Goal: Obtain resource: Download file/media

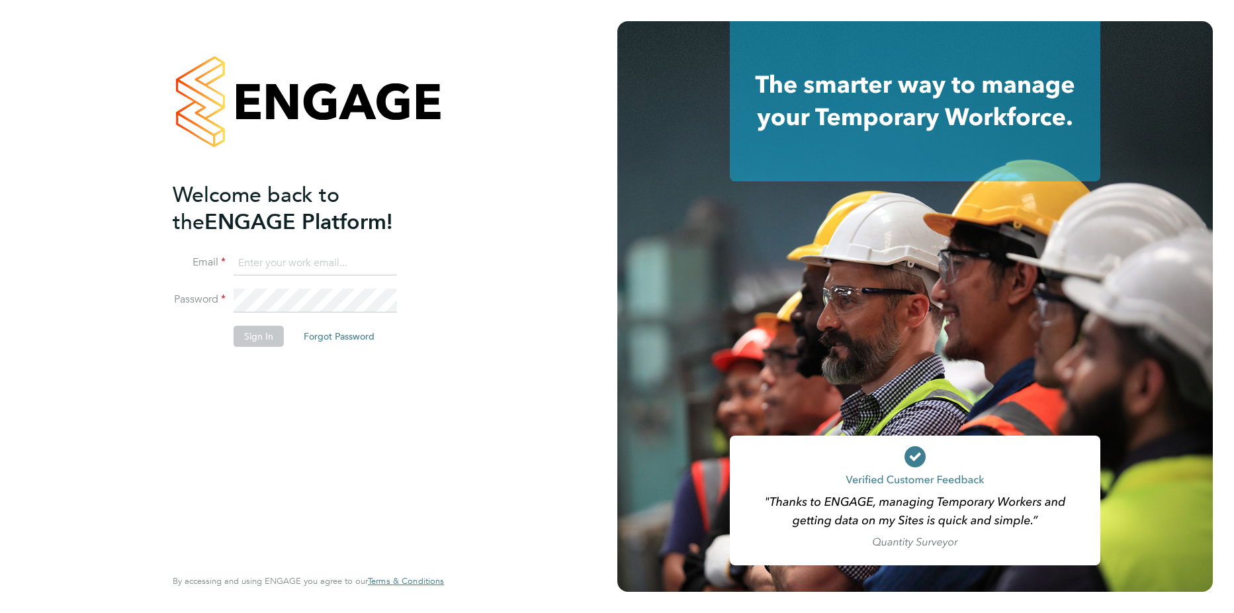
type input "[PERSON_NAME][EMAIL_ADDRESS][DOMAIN_NAME]"
click at [263, 343] on button "Sign In" at bounding box center [259, 336] width 50 height 21
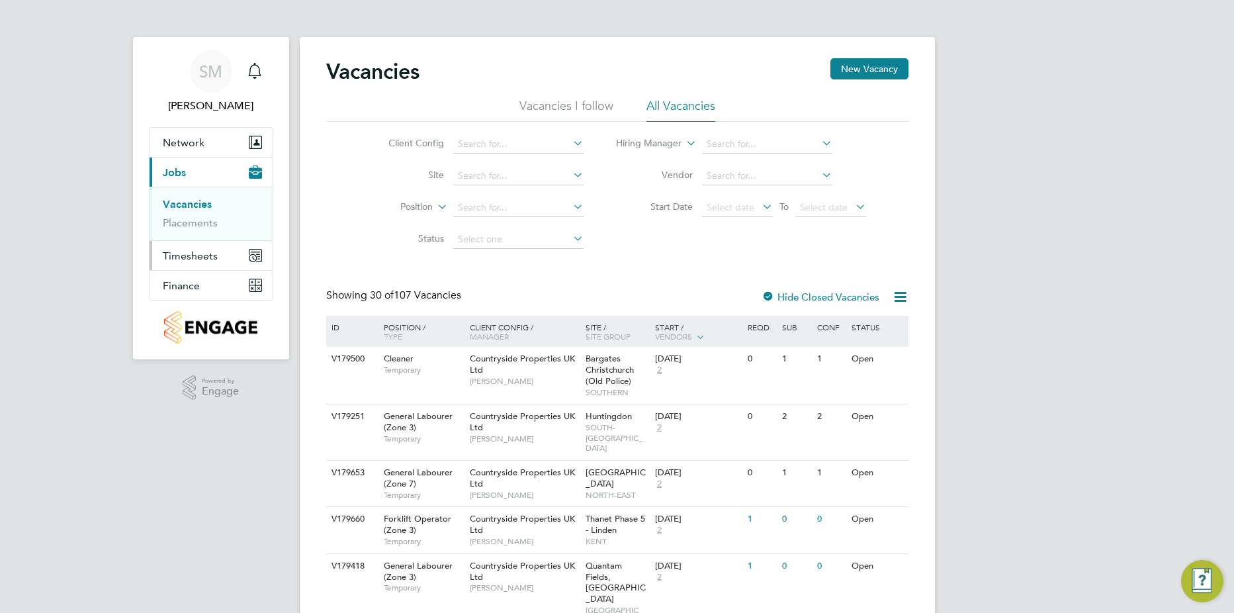
click at [179, 261] on span "Timesheets" at bounding box center [190, 256] width 55 height 13
click at [181, 238] on link "Timesheets" at bounding box center [190, 234] width 55 height 13
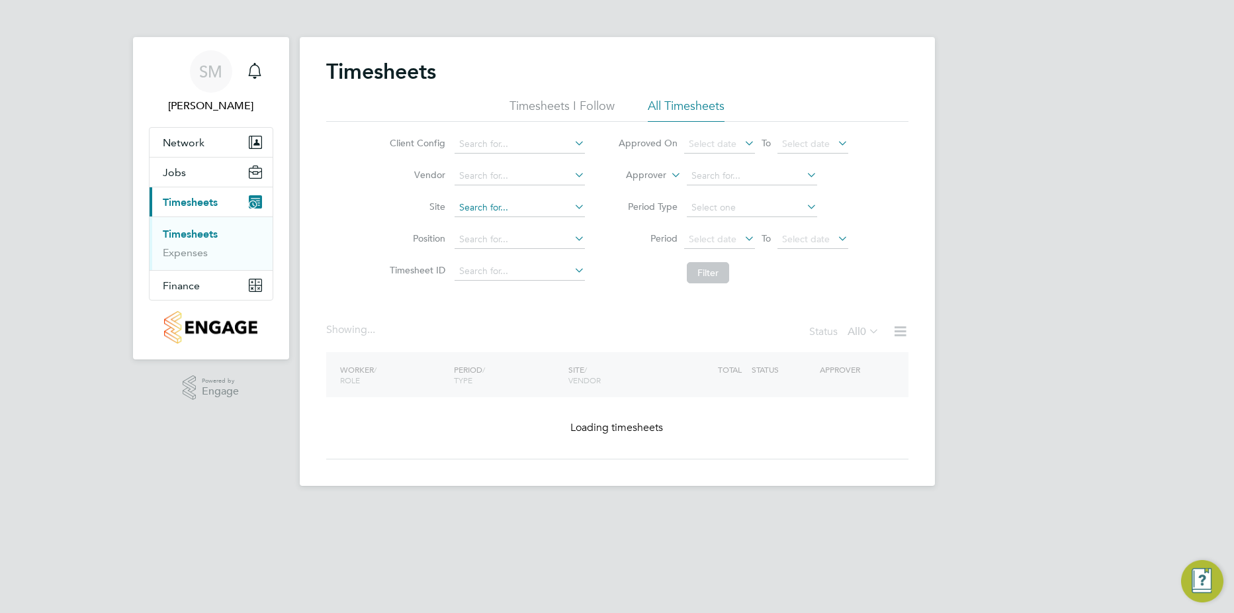
click at [470, 213] on input at bounding box center [520, 208] width 130 height 19
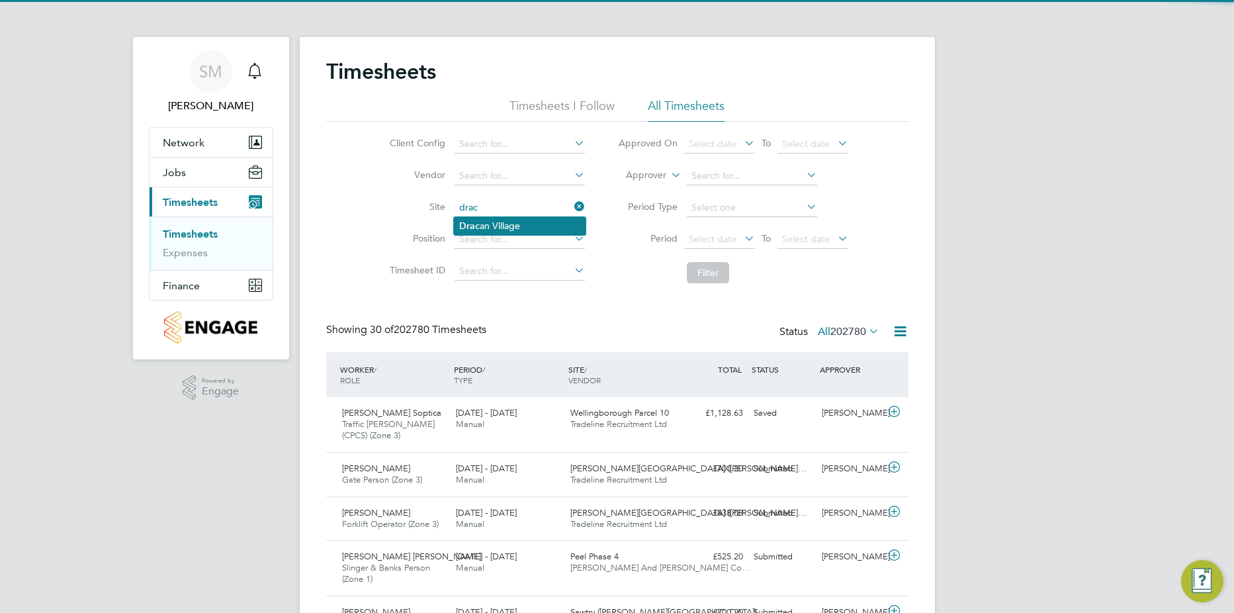
click at [479, 224] on li "Drac an Village" at bounding box center [520, 226] width 132 height 18
type input "[GEOGRAPHIC_DATA]"
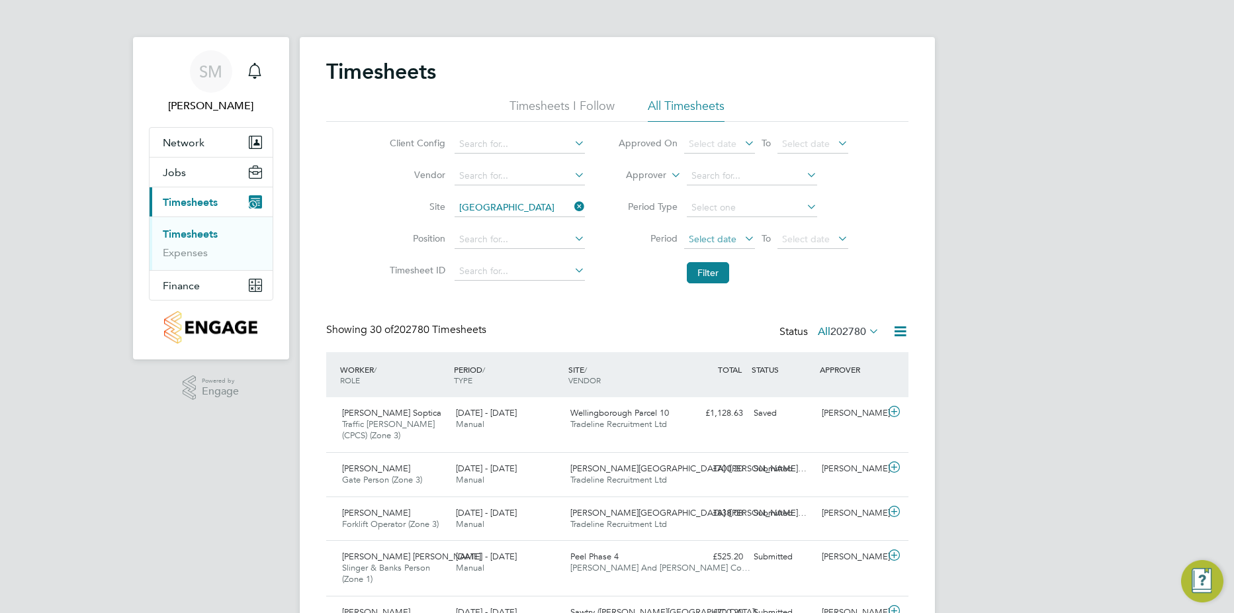
click at [718, 234] on span "Select date" at bounding box center [713, 239] width 48 height 12
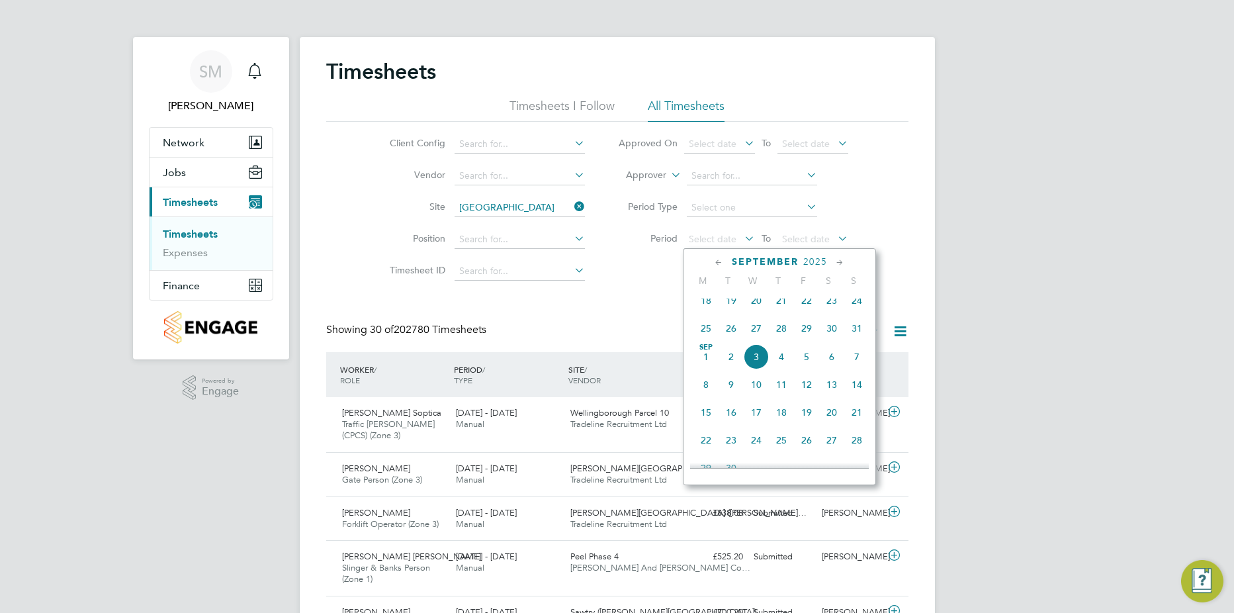
click at [707, 329] on span "25" at bounding box center [706, 328] width 25 height 25
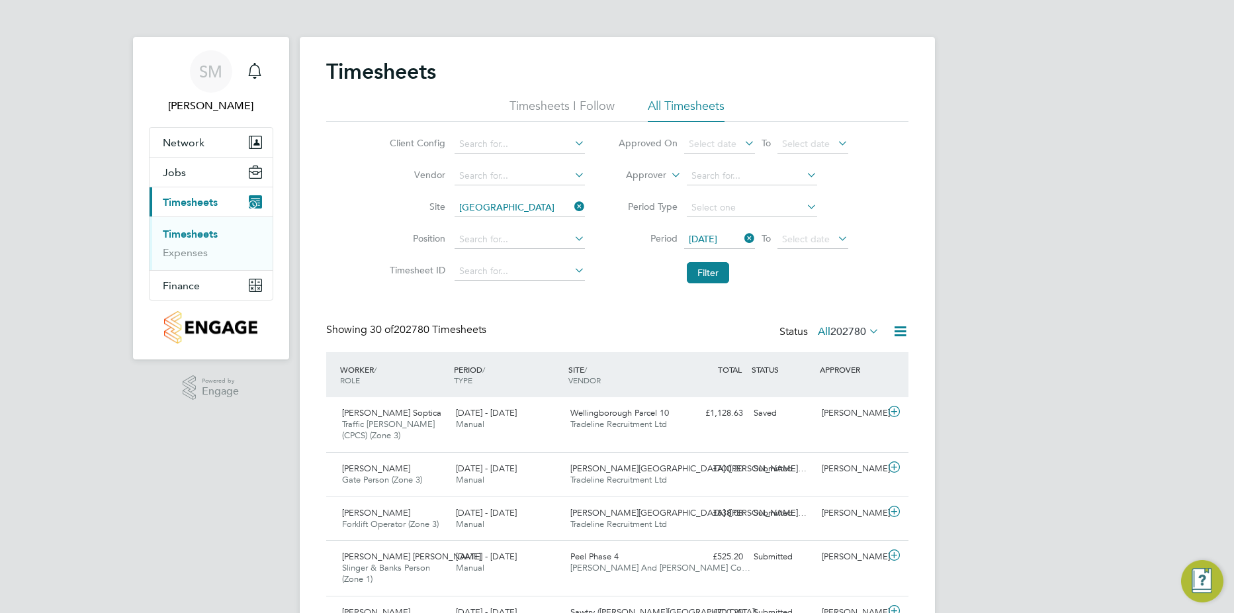
click at [827, 226] on li "Period [DATE] To Select date" at bounding box center [733, 240] width 263 height 32
click at [827, 242] on span "Select date" at bounding box center [806, 239] width 48 height 12
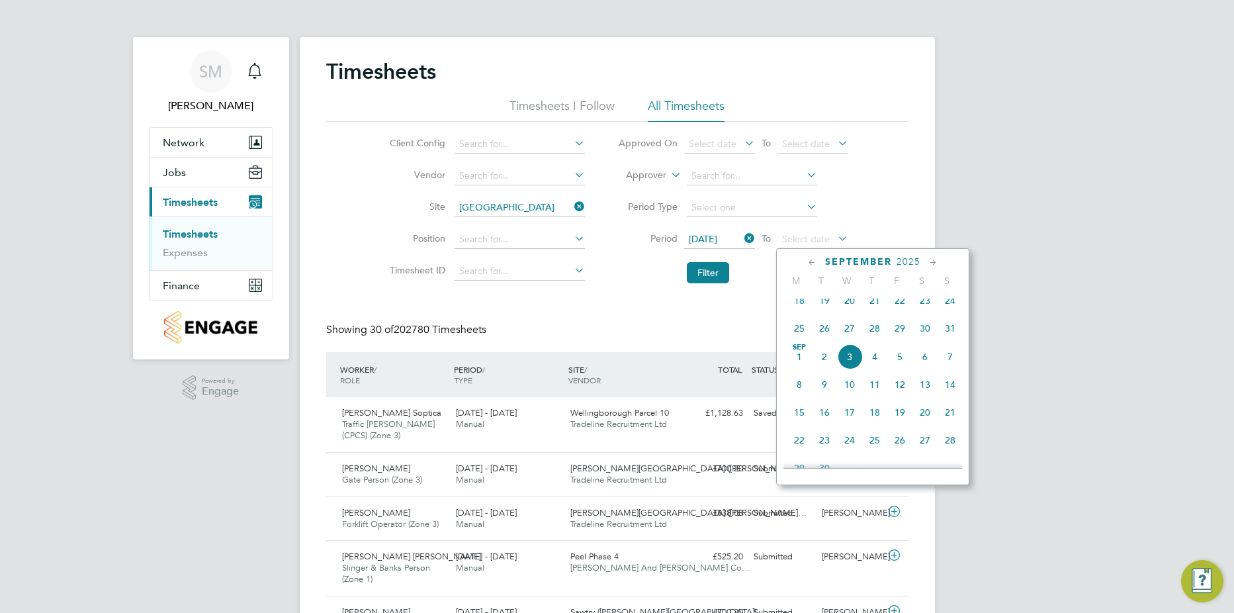
click at [949, 338] on span "31" at bounding box center [950, 328] width 25 height 25
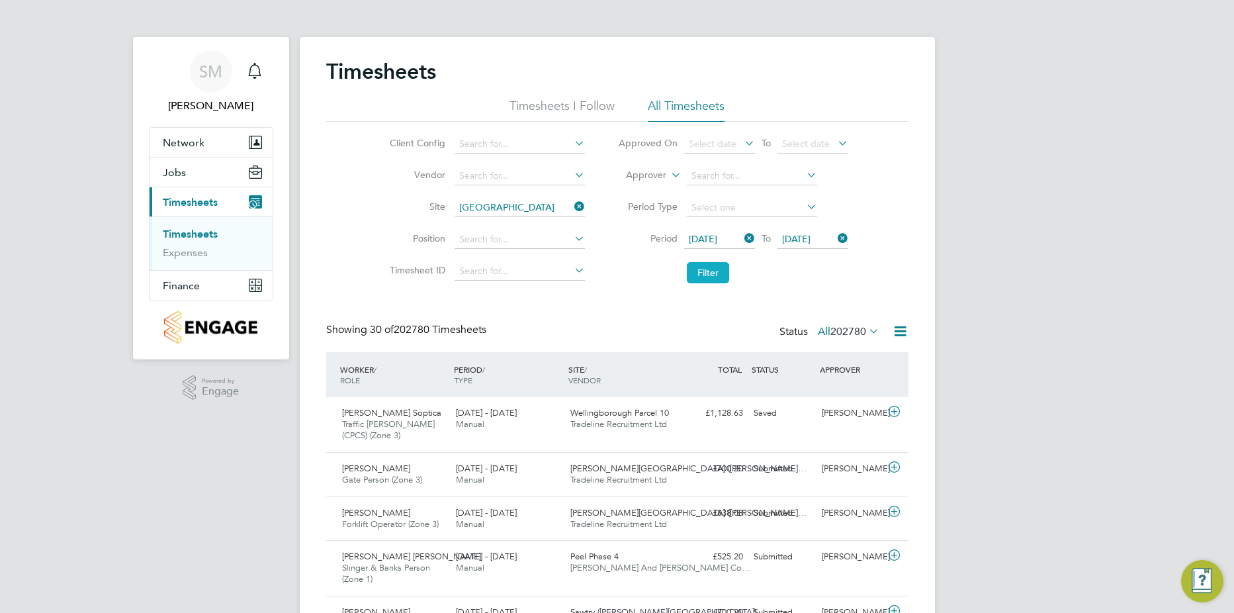
click at [709, 279] on button "Filter" at bounding box center [708, 272] width 42 height 21
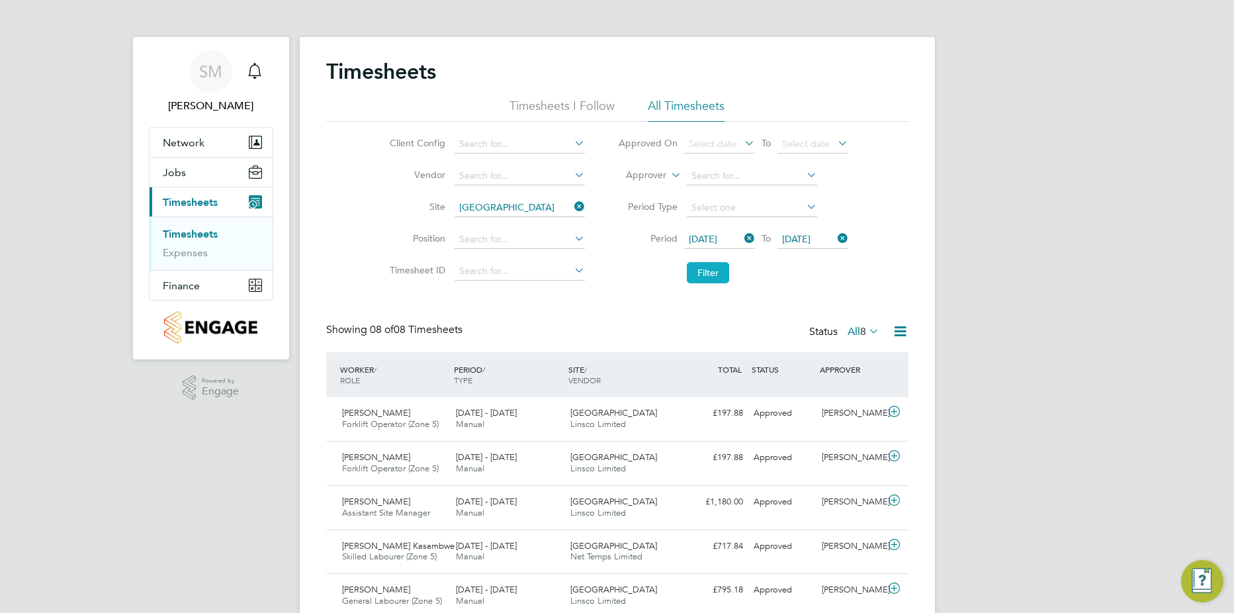
click at [709, 279] on button "Filter" at bounding box center [708, 272] width 42 height 21
click at [902, 334] on icon at bounding box center [900, 331] width 17 height 17
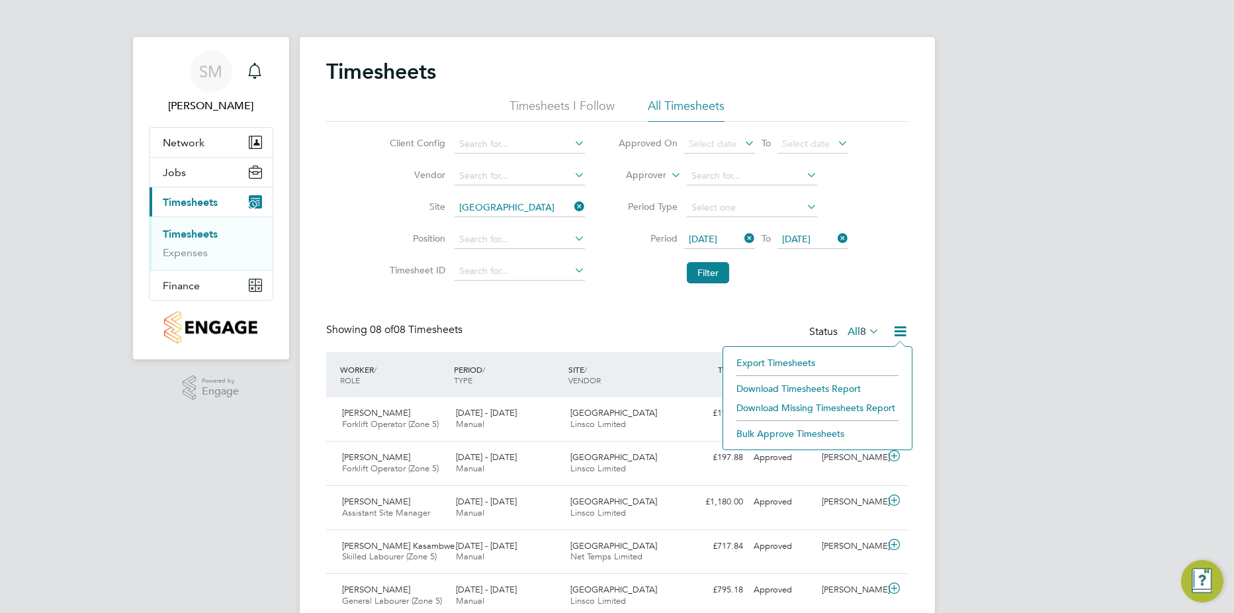
click at [837, 386] on li "Download Timesheets Report" at bounding box center [817, 388] width 175 height 19
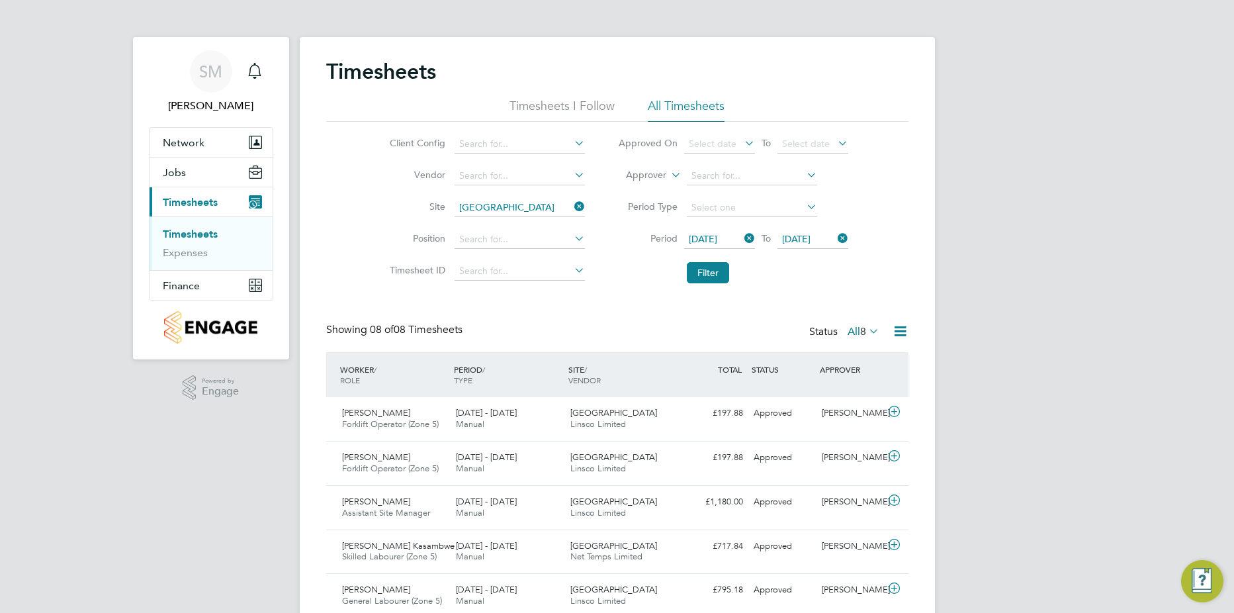
click at [572, 210] on icon at bounding box center [572, 206] width 0 height 19
click at [538, 208] on input at bounding box center [520, 208] width 130 height 19
click at [513, 220] on li "T h e Hem" at bounding box center [537, 226] width 166 height 18
type input "The Hem"
click at [717, 270] on button "Filter" at bounding box center [708, 272] width 42 height 21
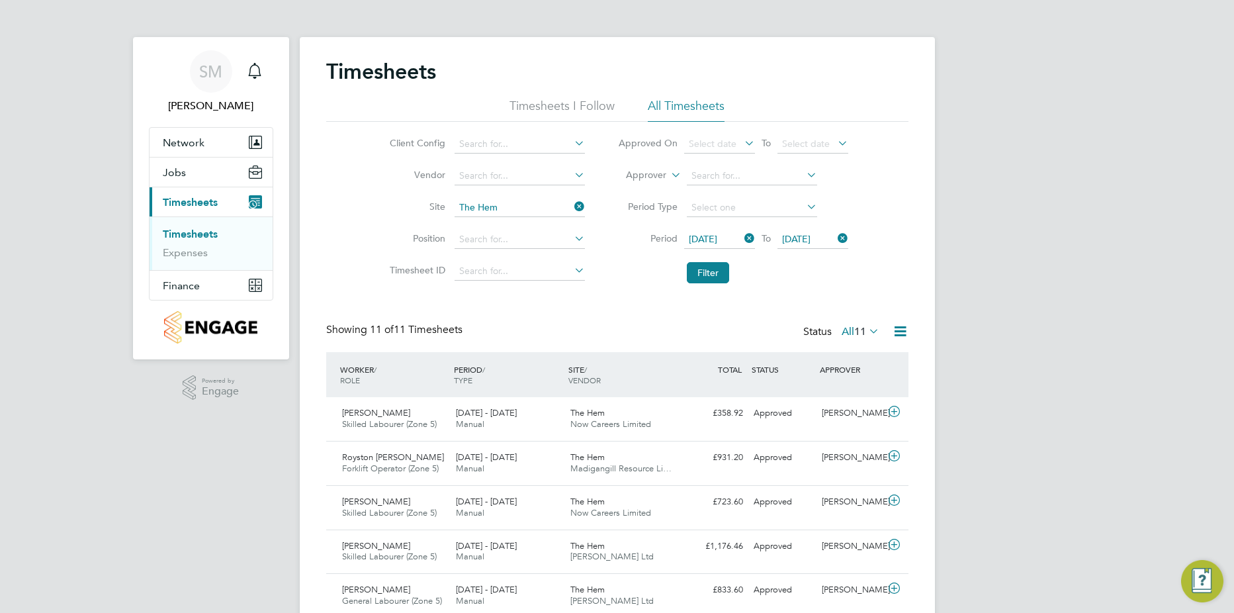
click at [903, 331] on icon at bounding box center [900, 331] width 17 height 17
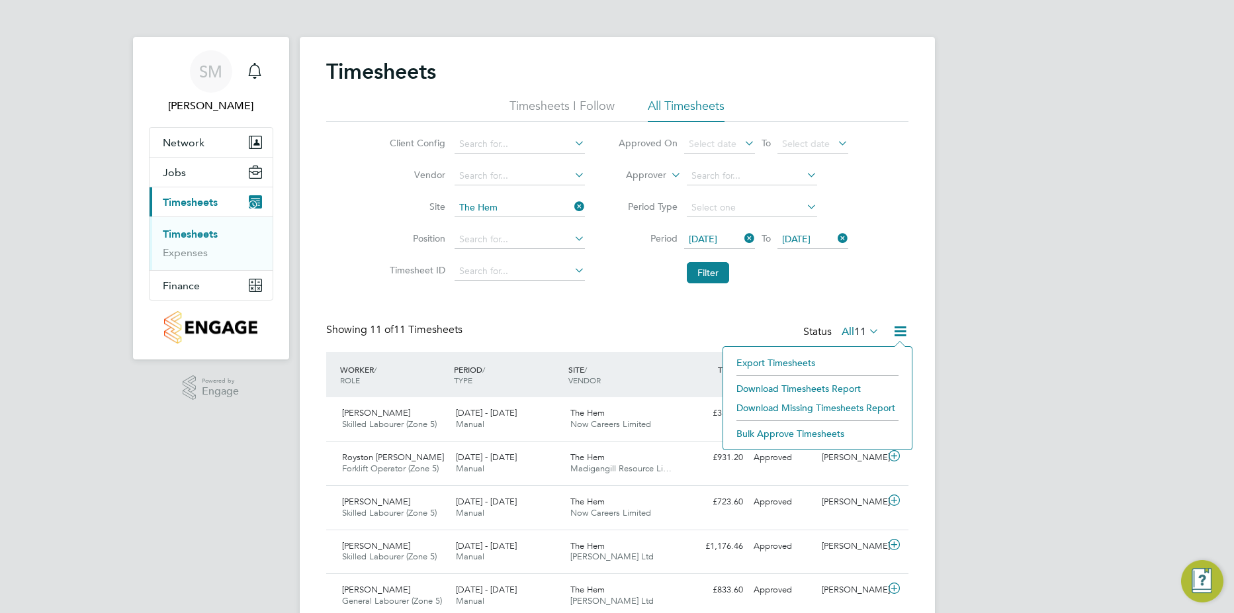
click at [833, 385] on li "Download Timesheets Report" at bounding box center [817, 388] width 175 height 19
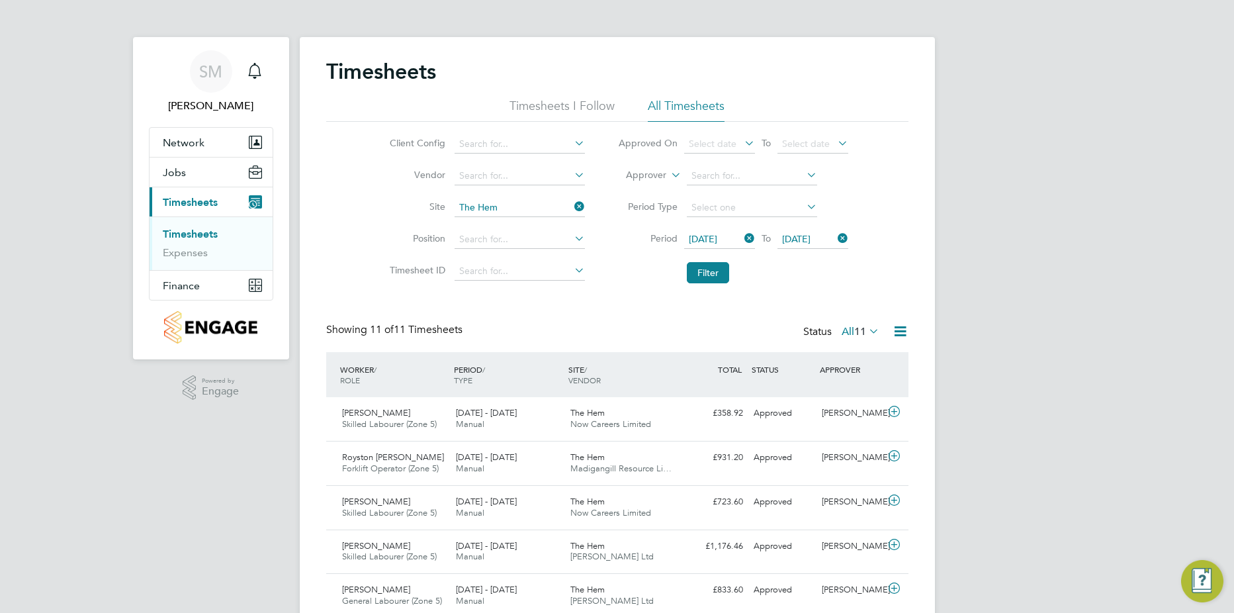
click at [572, 205] on icon at bounding box center [572, 206] width 0 height 19
click at [557, 205] on input at bounding box center [520, 208] width 130 height 19
click at [552, 222] on li "[PERSON_NAME]" at bounding box center [535, 226] width 163 height 18
type input "[PERSON_NAME]"
click at [701, 267] on button "Filter" at bounding box center [708, 272] width 42 height 21
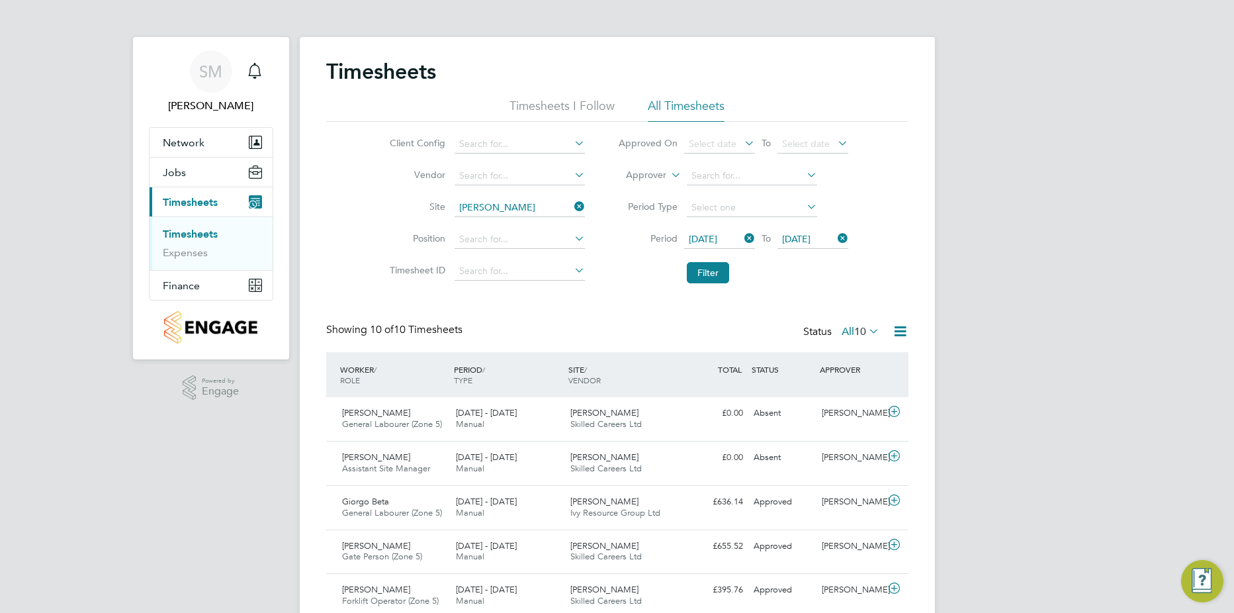
click at [898, 329] on icon at bounding box center [900, 331] width 17 height 17
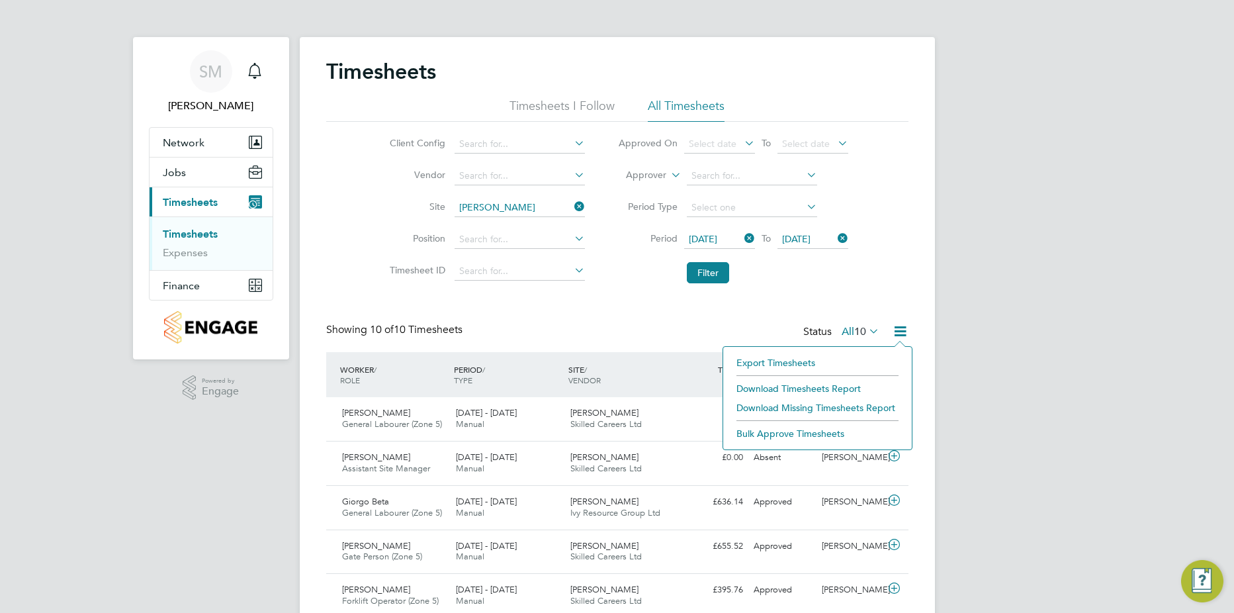
click at [831, 386] on li "Download Timesheets Report" at bounding box center [817, 388] width 175 height 19
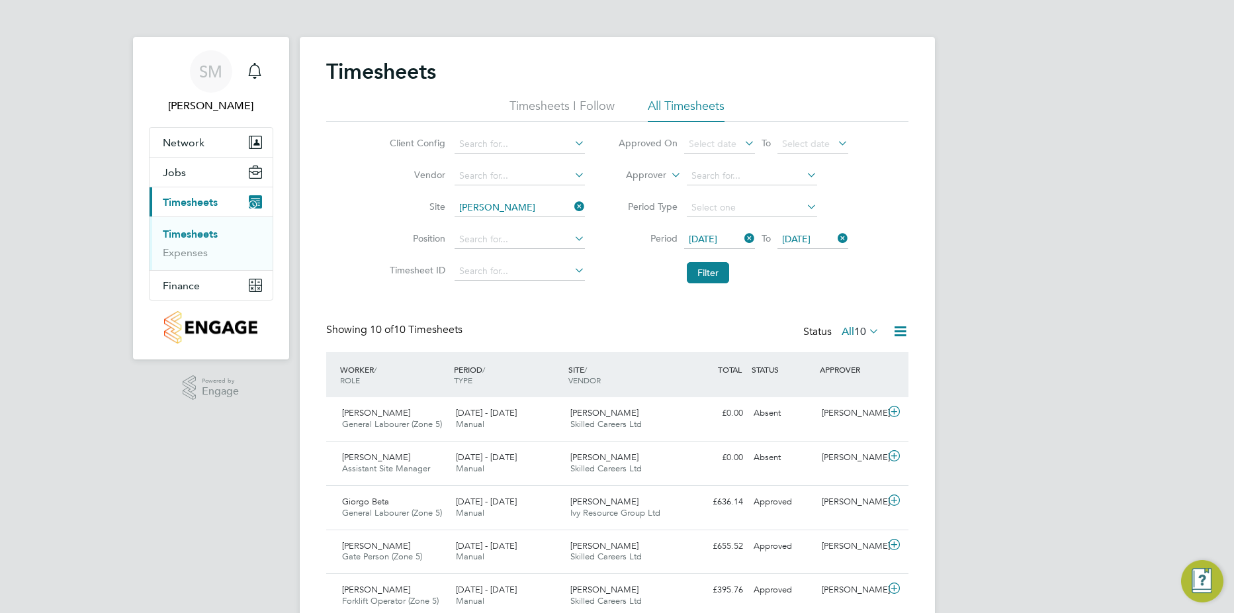
click at [572, 205] on icon at bounding box center [572, 206] width 0 height 19
click at [528, 212] on input at bounding box center [520, 208] width 130 height 19
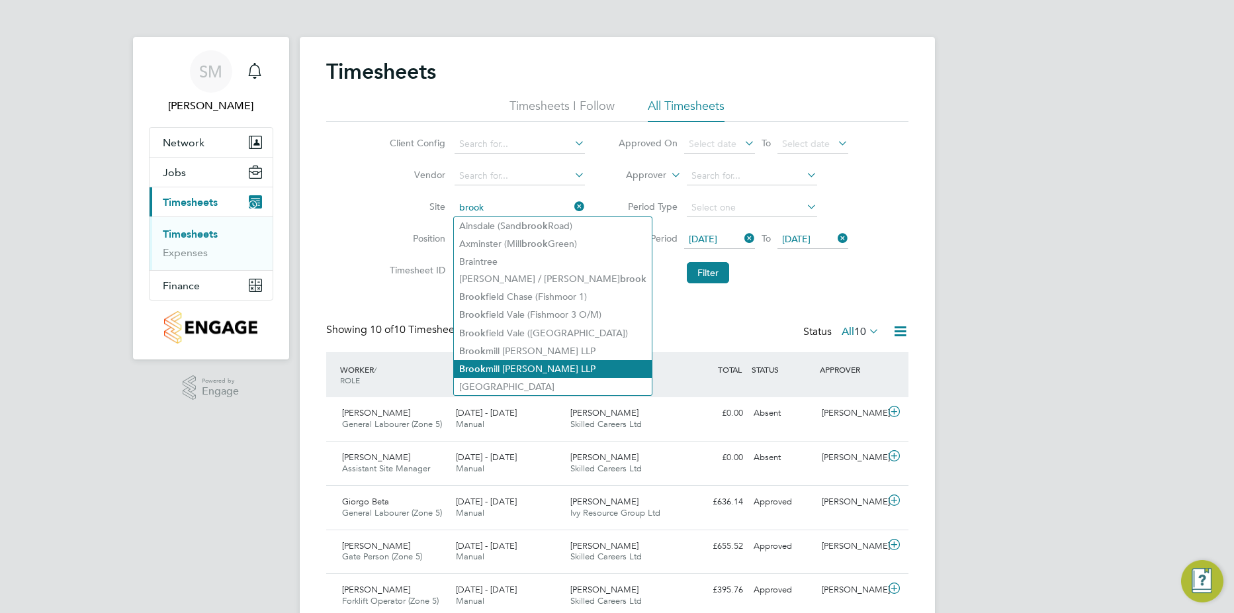
click at [531, 367] on li "[GEOGRAPHIC_DATA][PERSON_NAME] LLP" at bounding box center [553, 369] width 198 height 18
type input "[GEOGRAPHIC_DATA][PERSON_NAME] LLP"
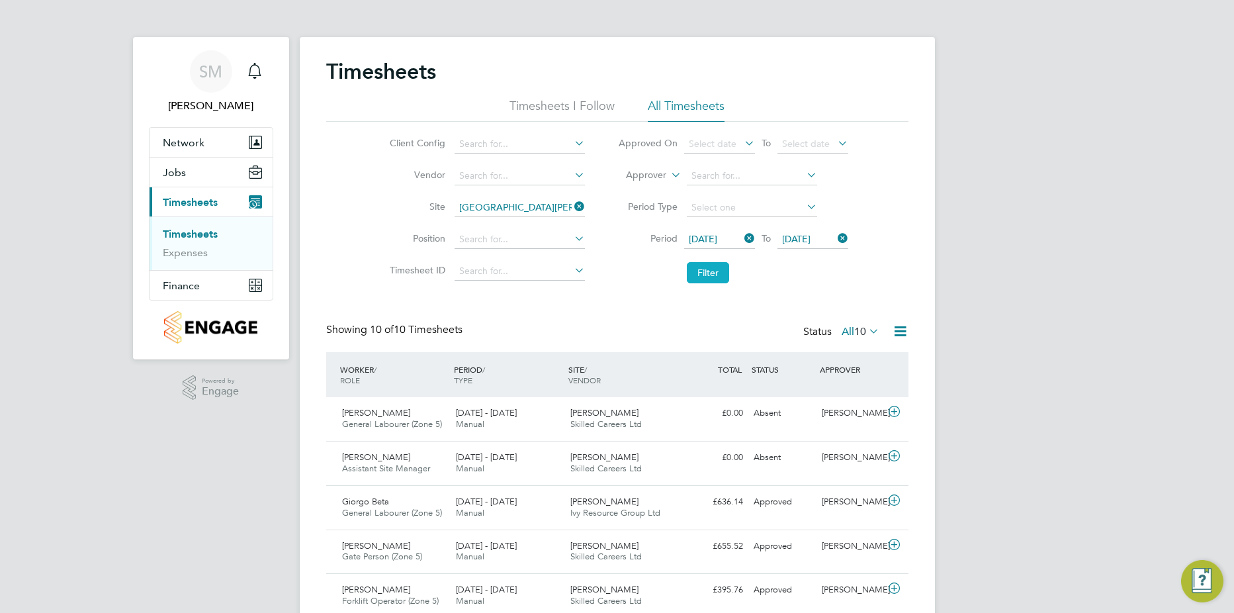
click at [710, 269] on button "Filter" at bounding box center [708, 272] width 42 height 21
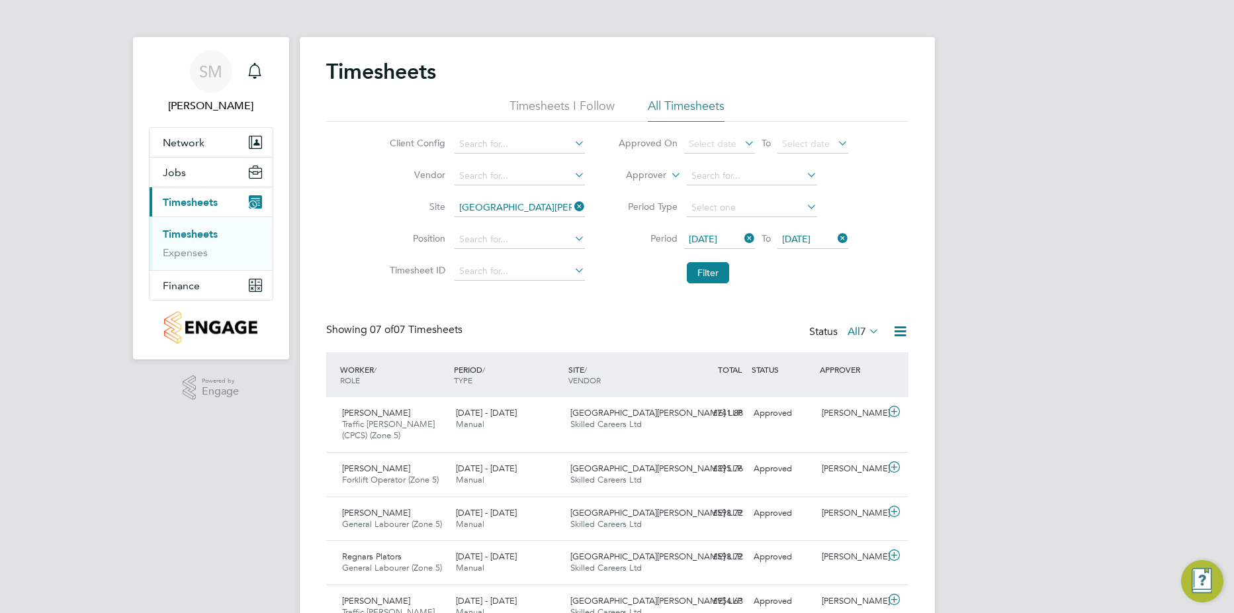
click at [903, 334] on icon at bounding box center [900, 331] width 17 height 17
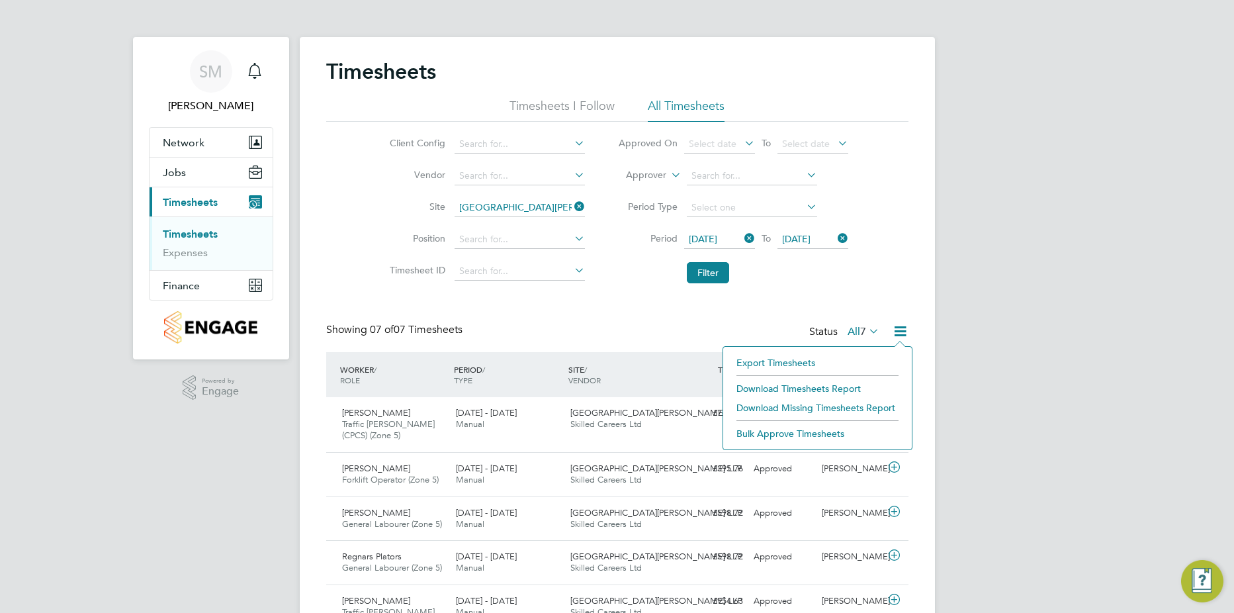
click at [835, 385] on li "Download Timesheets Report" at bounding box center [817, 388] width 175 height 19
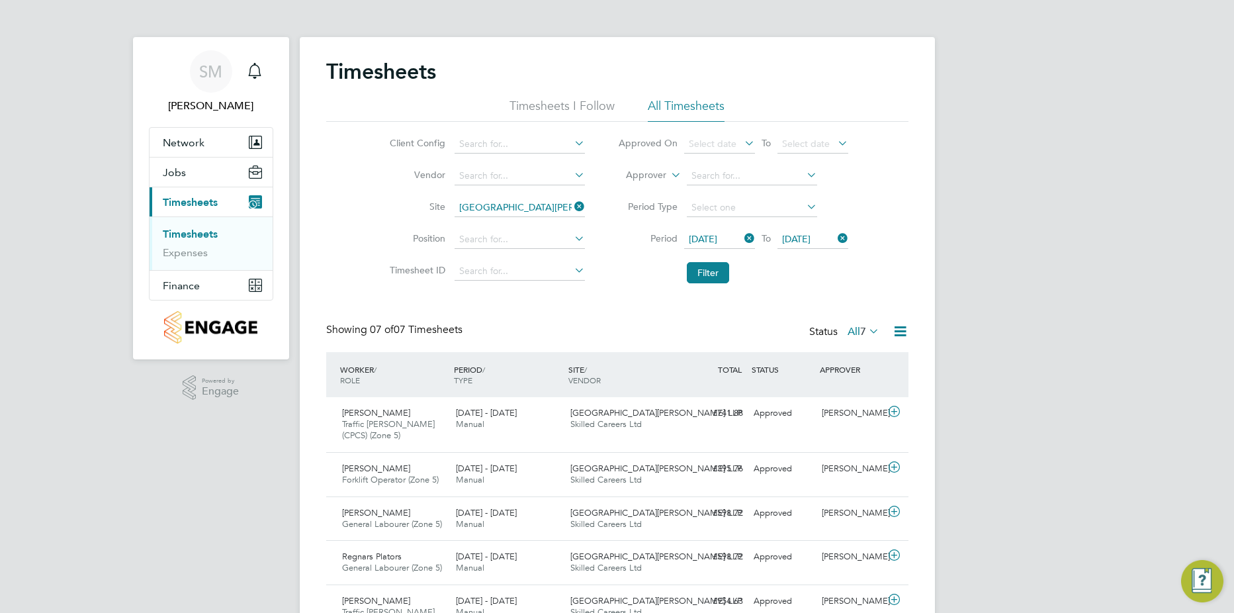
click at [572, 210] on icon at bounding box center [572, 206] width 0 height 19
click at [560, 210] on input at bounding box center [520, 208] width 130 height 19
click at [503, 223] on li "Charlt on Gardens" at bounding box center [520, 226] width 132 height 18
type input "[GEOGRAPHIC_DATA]"
click at [723, 268] on button "Filter" at bounding box center [708, 272] width 42 height 21
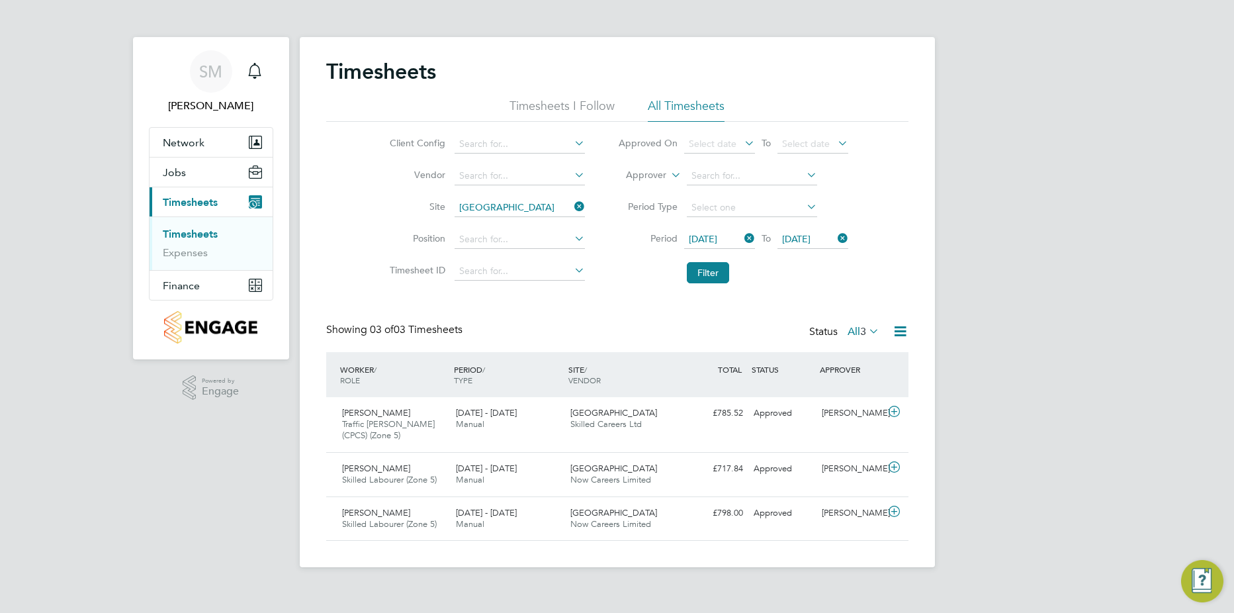
click at [903, 332] on icon at bounding box center [900, 331] width 17 height 17
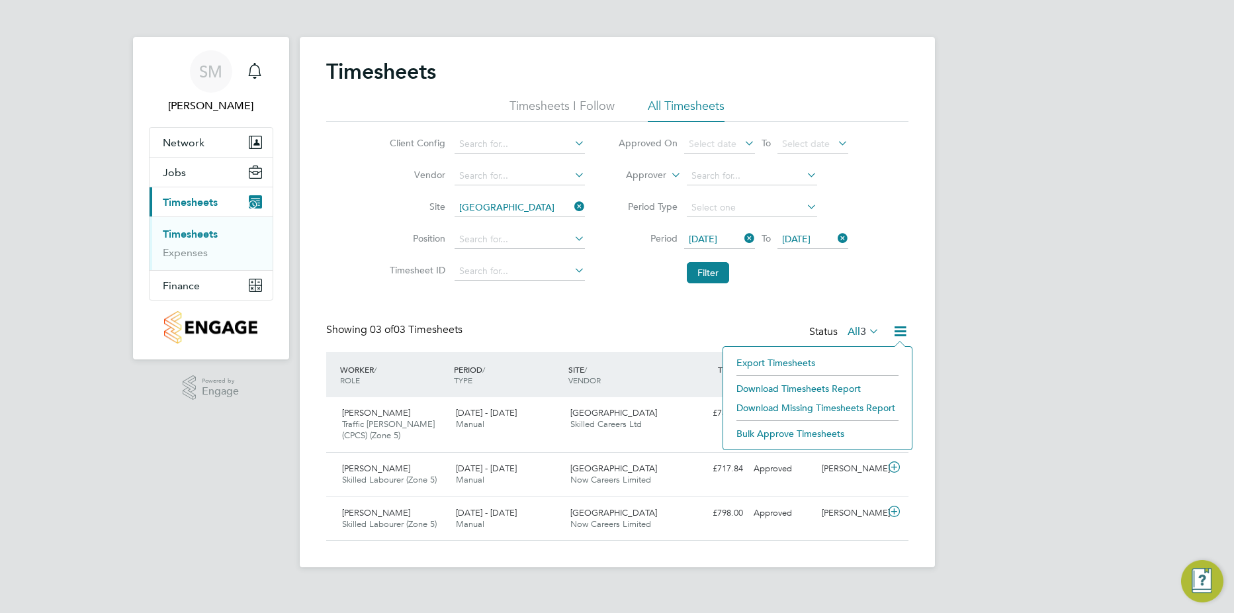
click at [819, 383] on li "Download Timesheets Report" at bounding box center [817, 388] width 175 height 19
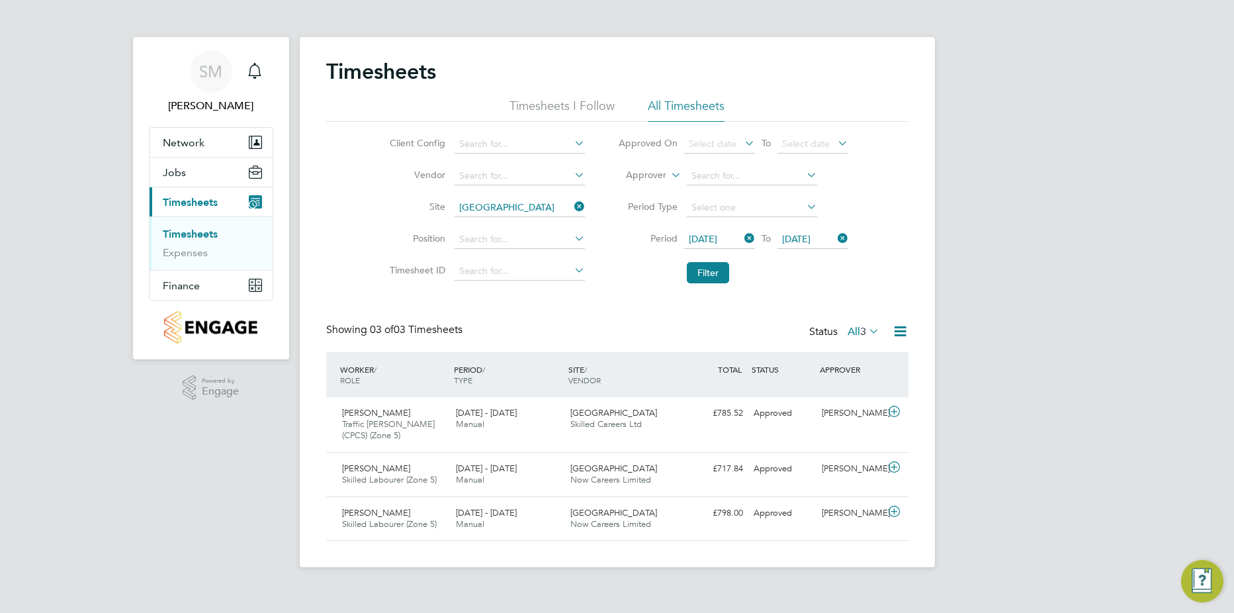
click at [572, 207] on icon at bounding box center [572, 206] width 0 height 19
click at [545, 208] on input at bounding box center [520, 208] width 130 height 19
click at [543, 224] on li "Habber ley Park (Kidderminster)" at bounding box center [525, 226] width 143 height 18
type input "[GEOGRAPHIC_DATA] ([GEOGRAPHIC_DATA])"
click at [715, 266] on button "Filter" at bounding box center [708, 272] width 42 height 21
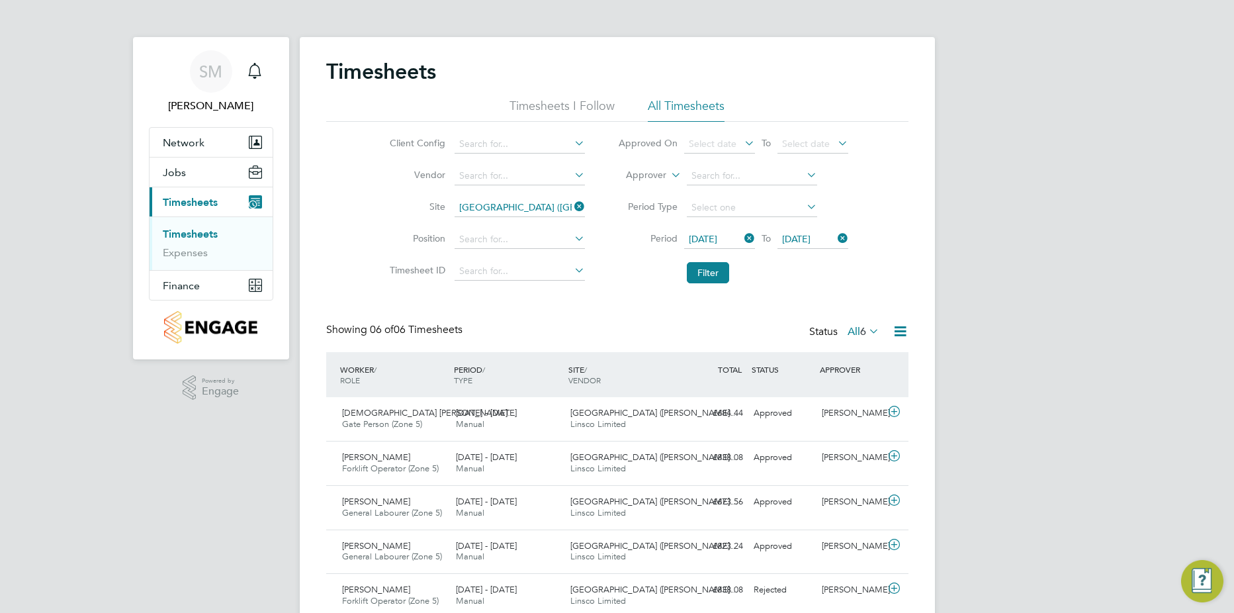
click at [901, 340] on icon at bounding box center [900, 331] width 17 height 17
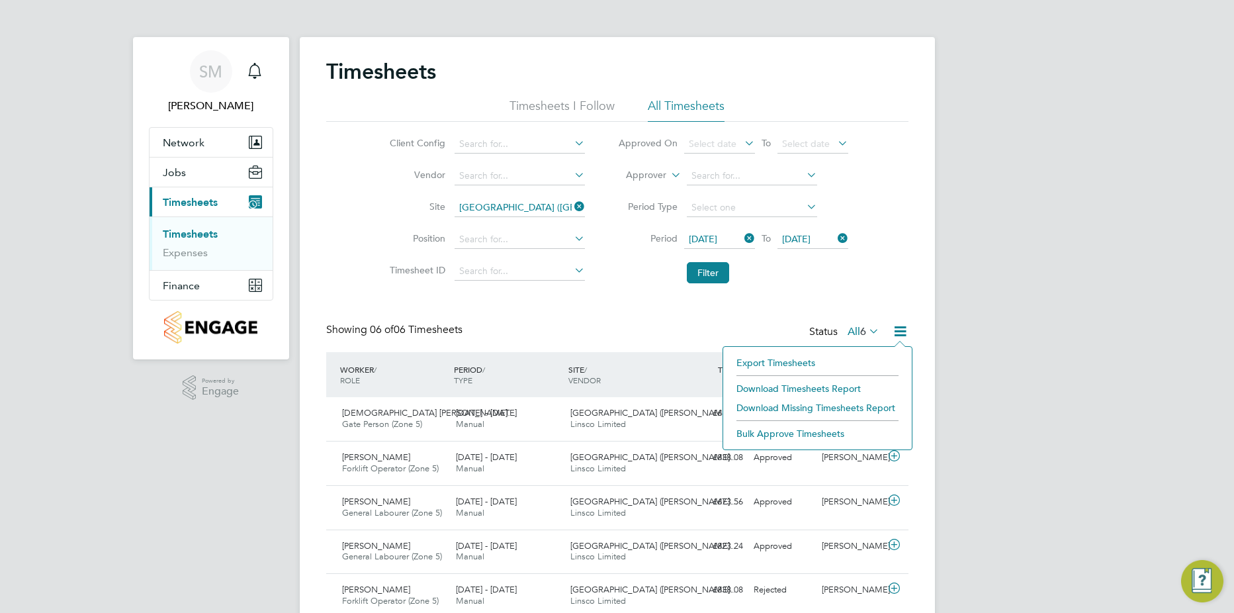
click at [837, 387] on li "Download Timesheets Report" at bounding box center [817, 388] width 175 height 19
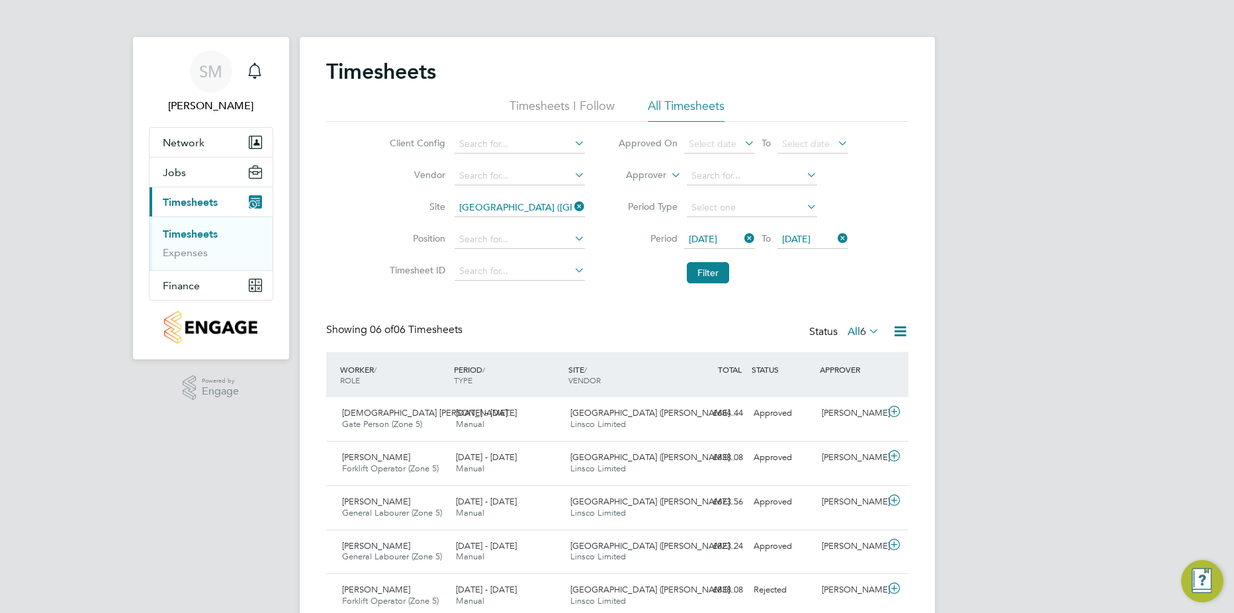
click at [572, 206] on icon at bounding box center [572, 206] width 0 height 19
click at [551, 211] on input at bounding box center [520, 208] width 130 height 19
click at [550, 217] on li "Drakel ow Riverside" at bounding box center [520, 226] width 132 height 18
type input "Drakelow Riverside"
click at [707, 271] on button "Filter" at bounding box center [708, 272] width 42 height 21
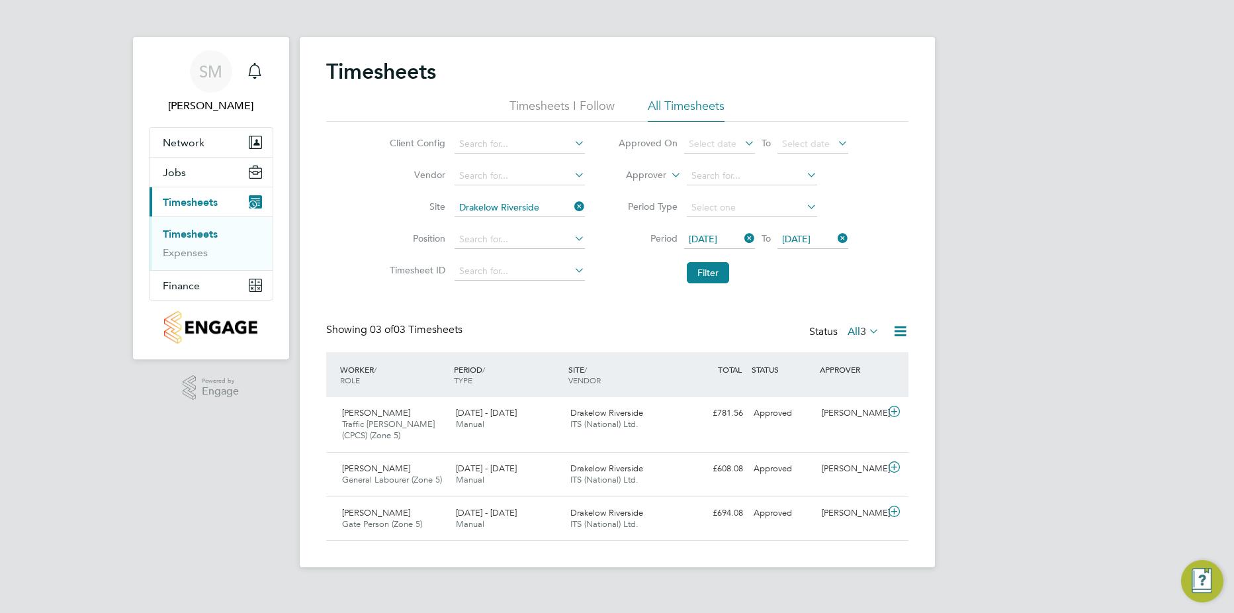
click at [901, 330] on icon at bounding box center [900, 331] width 17 height 17
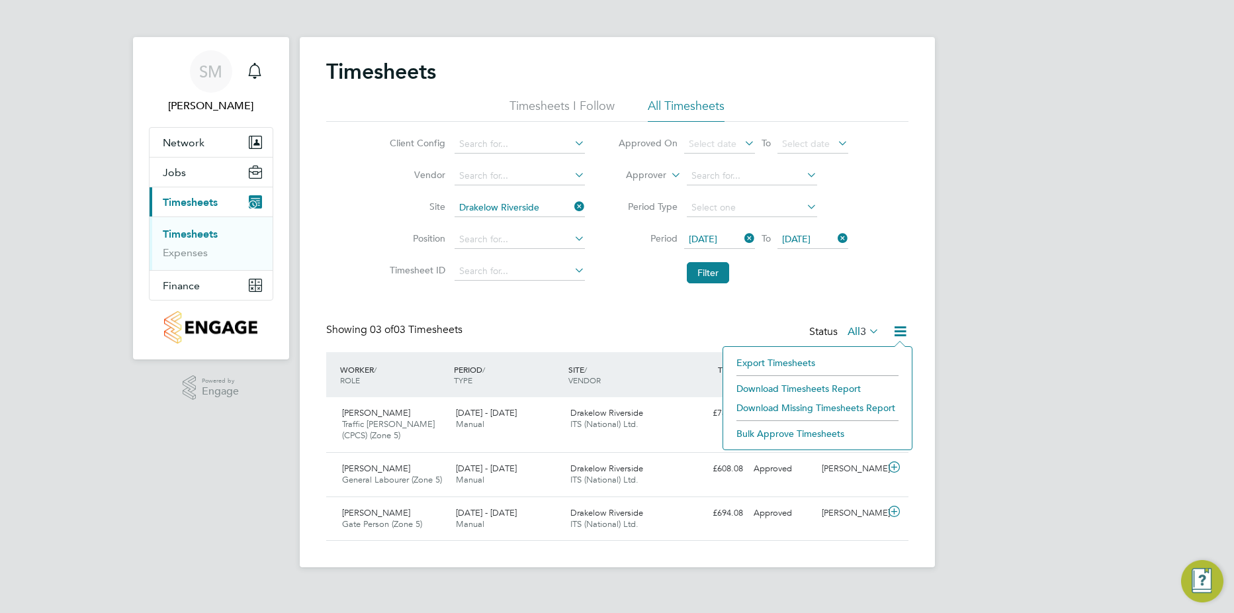
click at [829, 382] on li "Download Timesheets Report" at bounding box center [817, 388] width 175 height 19
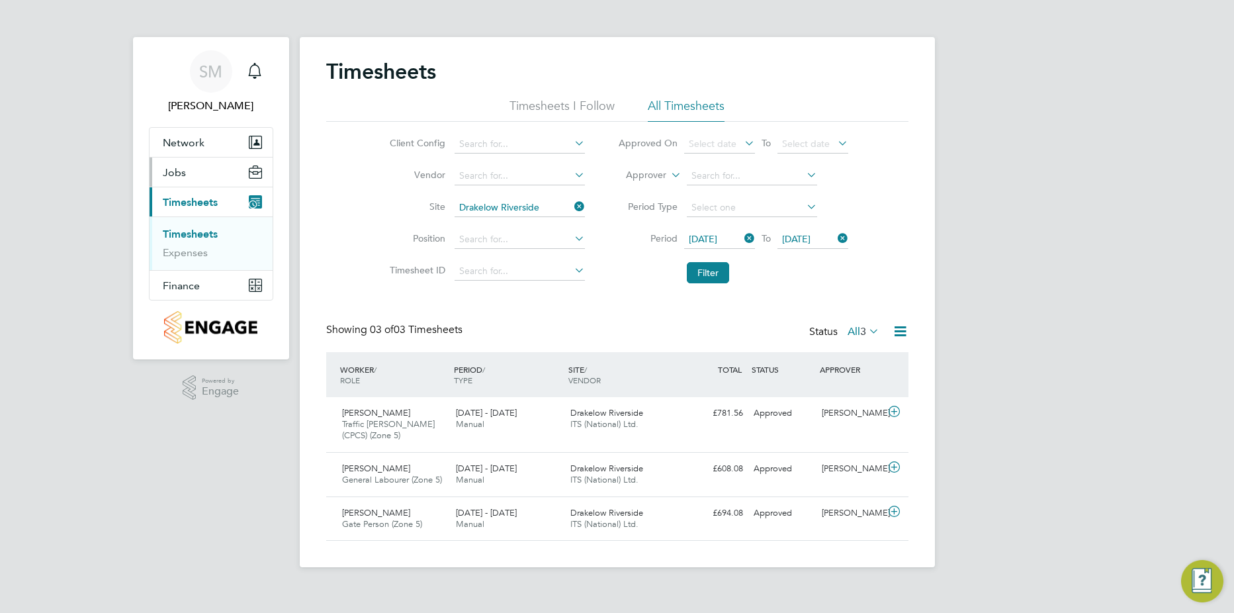
click at [200, 175] on button "Jobs" at bounding box center [211, 172] width 123 height 29
click at [185, 224] on link "Placements" at bounding box center [190, 222] width 55 height 13
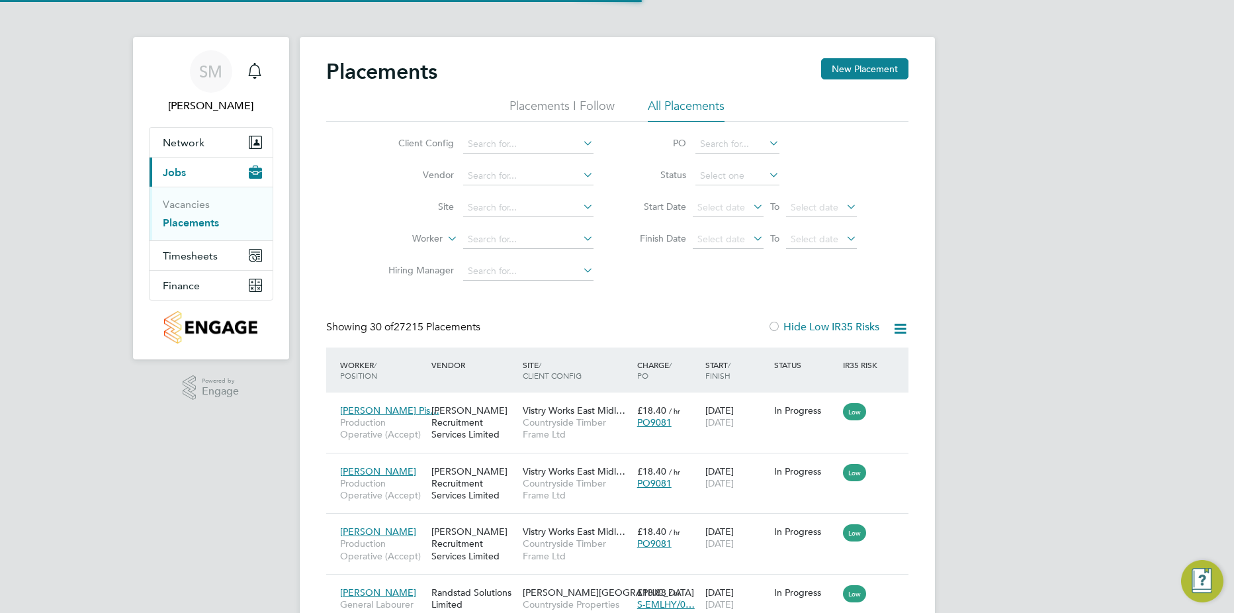
scroll to position [50, 115]
click at [488, 213] on input at bounding box center [528, 208] width 130 height 19
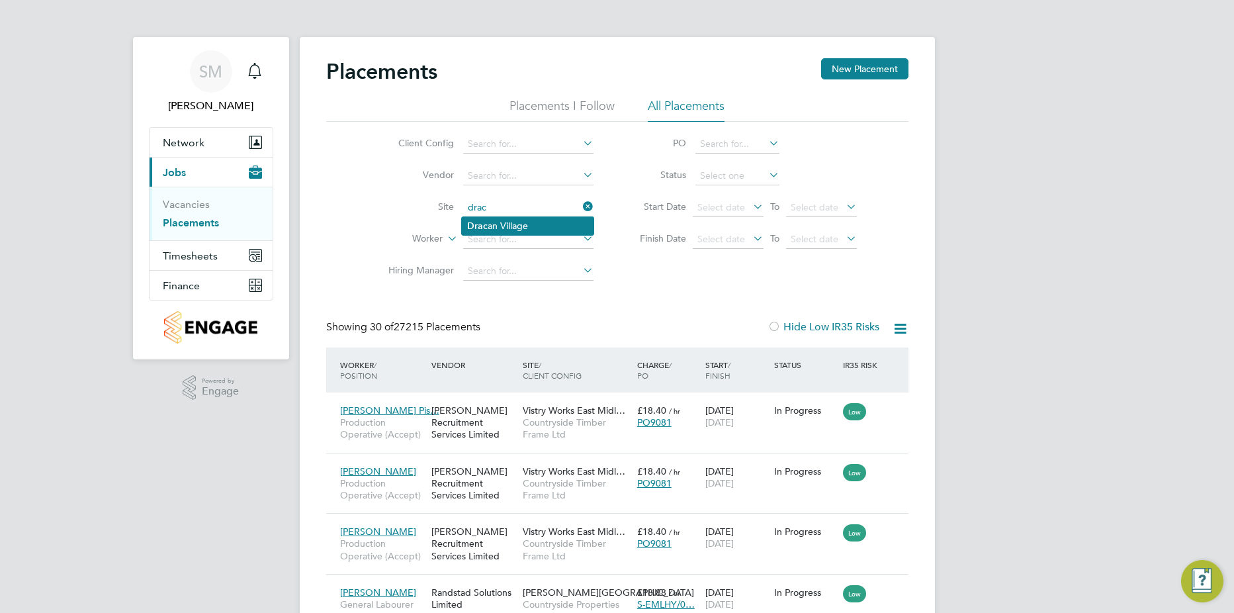
click at [493, 218] on li "Drac an Village" at bounding box center [528, 226] width 132 height 18
type input "[GEOGRAPHIC_DATA]"
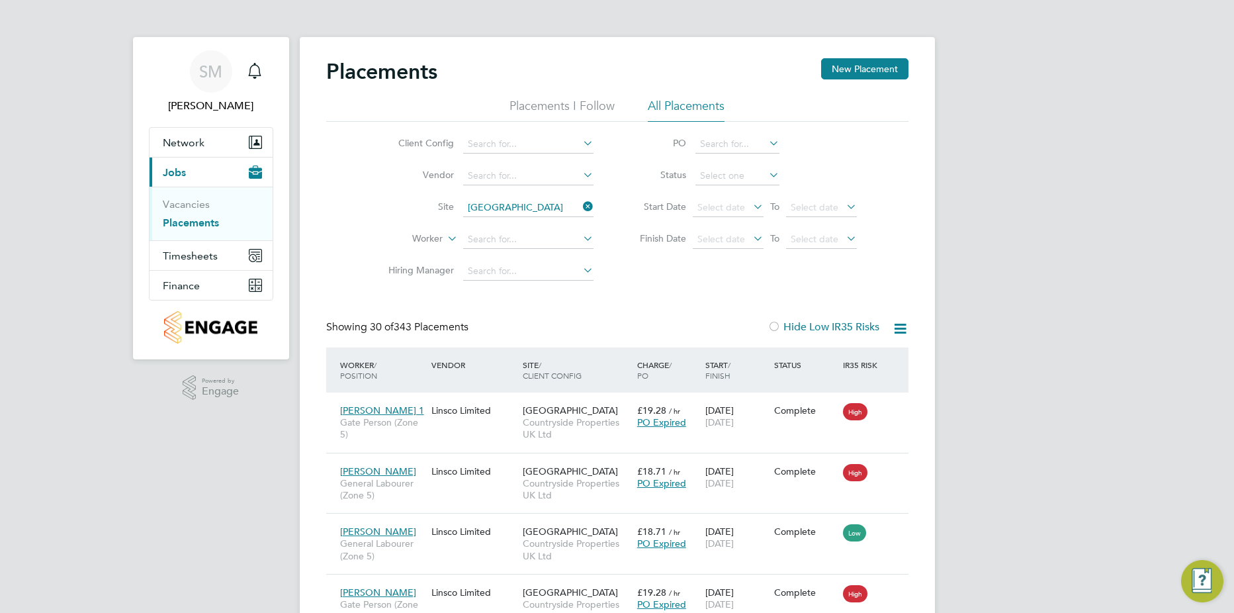
click at [905, 328] on icon at bounding box center [900, 328] width 17 height 17
click at [863, 357] on li "Download Placements Report" at bounding box center [834, 360] width 141 height 19
click at [580, 209] on icon at bounding box center [580, 206] width 0 height 19
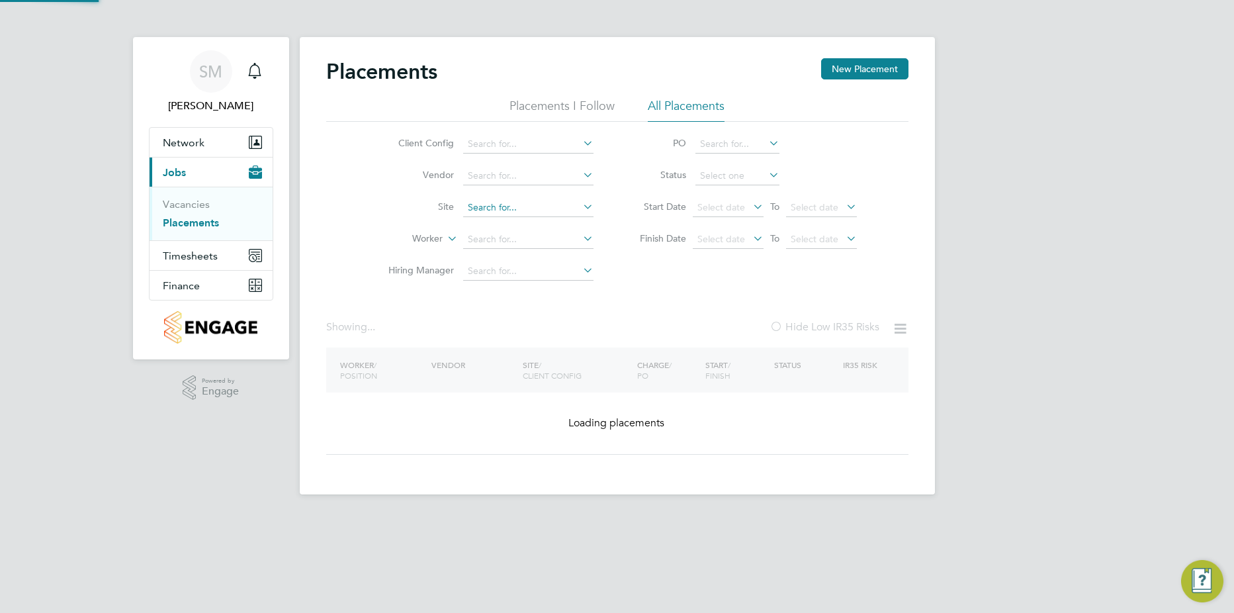
click at [559, 209] on input at bounding box center [528, 208] width 130 height 19
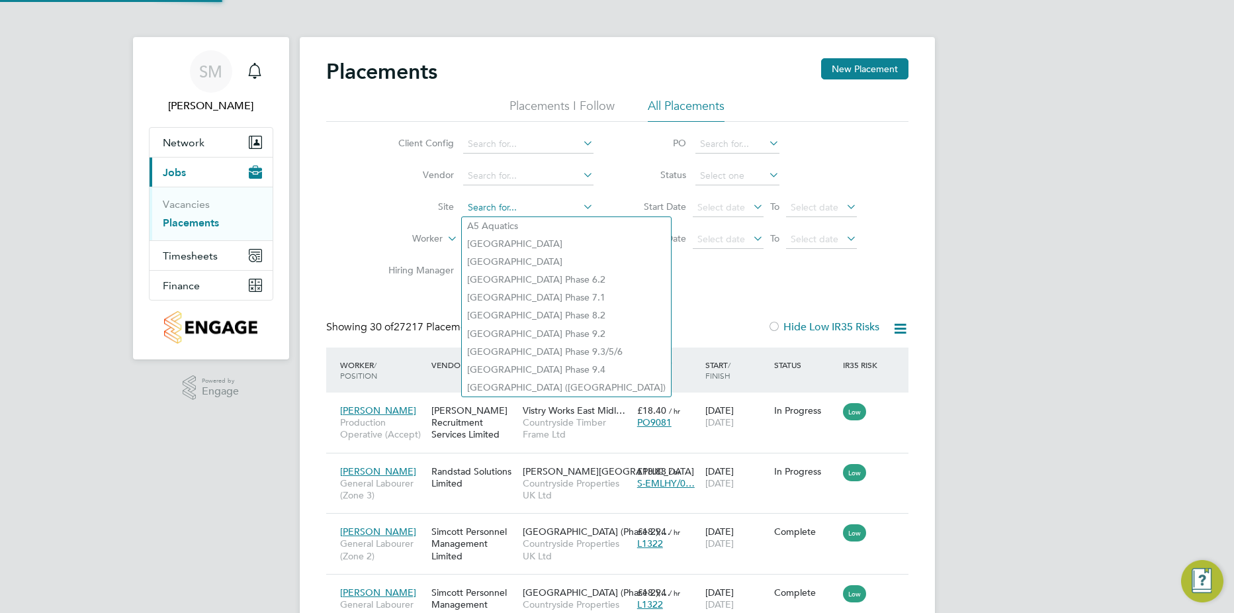
scroll to position [50, 115]
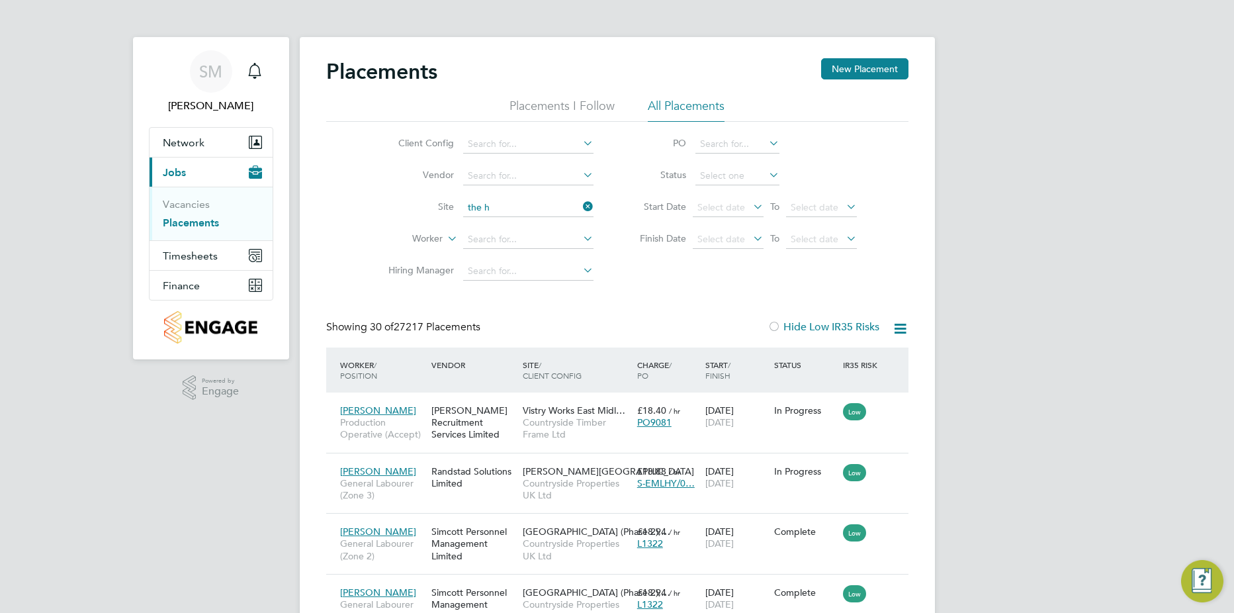
click at [509, 218] on li "T h e Hem" at bounding box center [545, 226] width 166 height 18
type input "The Hem"
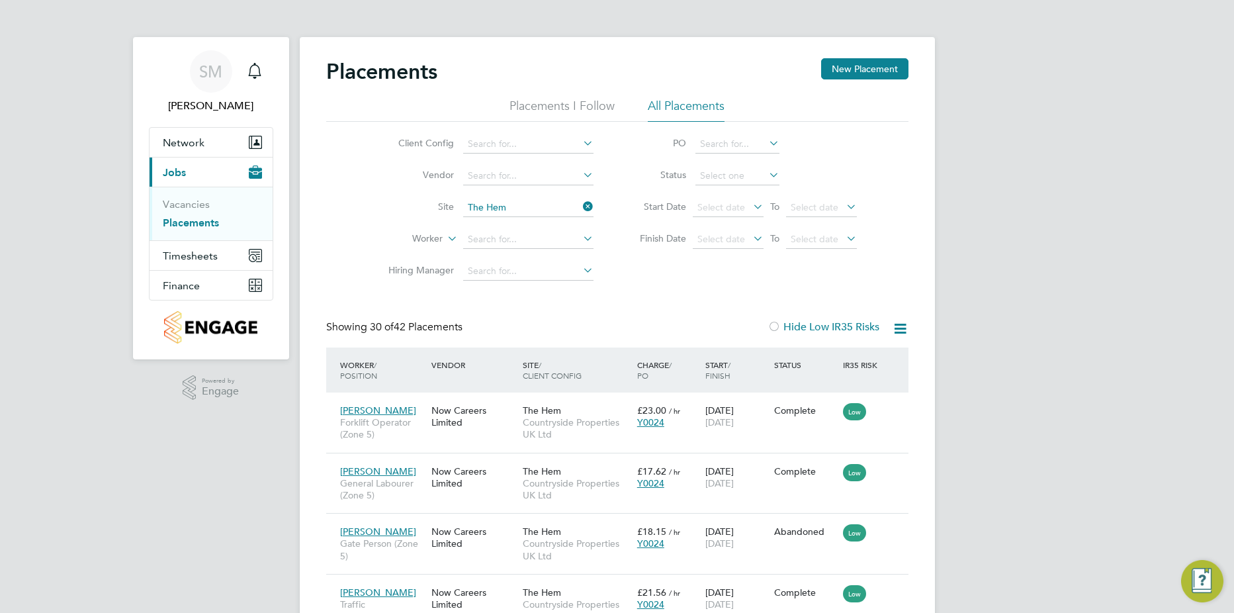
click at [905, 327] on icon at bounding box center [900, 328] width 17 height 17
click at [880, 362] on li "Download Placements Report" at bounding box center [834, 360] width 141 height 19
click at [580, 204] on icon at bounding box center [580, 206] width 0 height 19
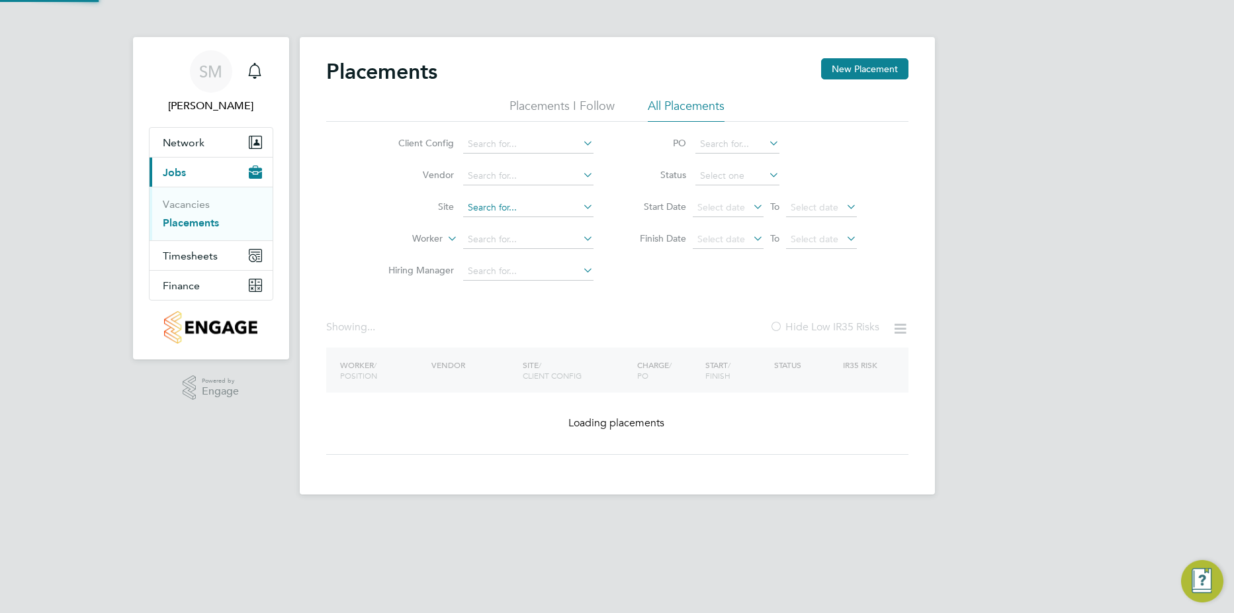
click at [551, 204] on input at bounding box center [528, 208] width 130 height 19
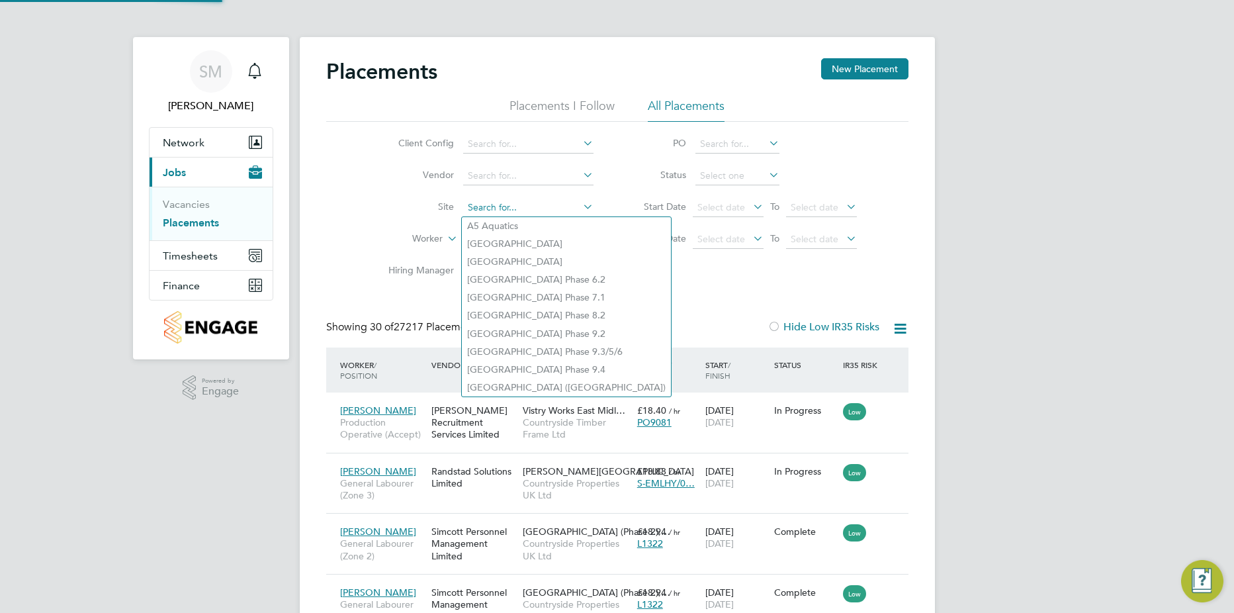
scroll to position [50, 115]
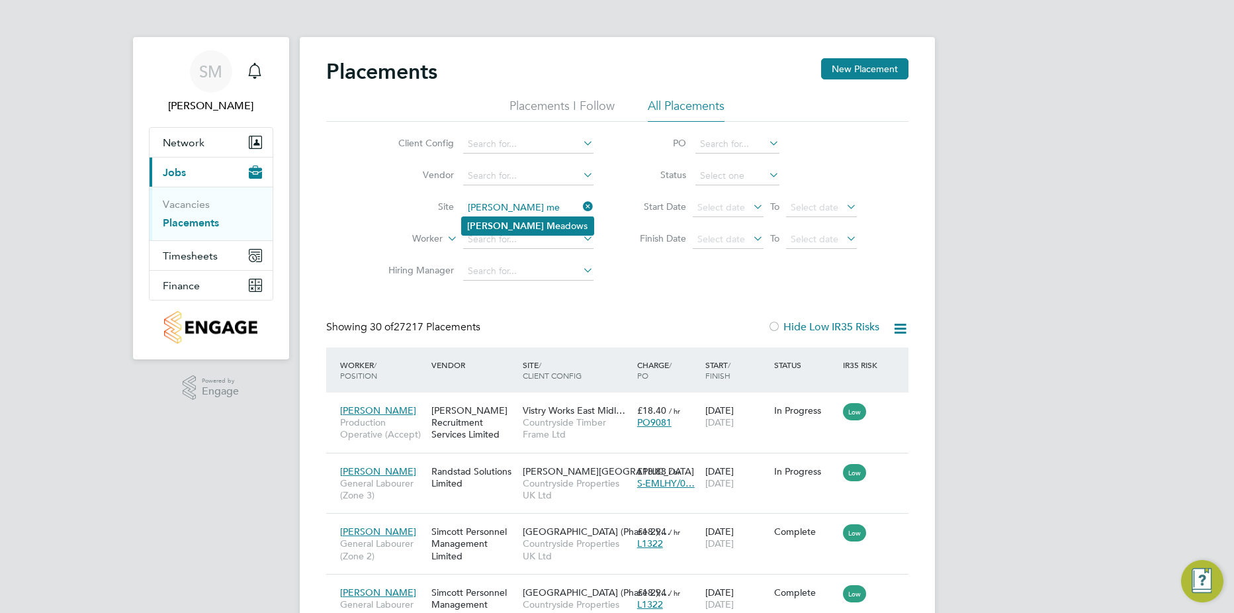
click at [538, 220] on li "[PERSON_NAME] Me adows" at bounding box center [528, 226] width 132 height 18
type input "[PERSON_NAME]"
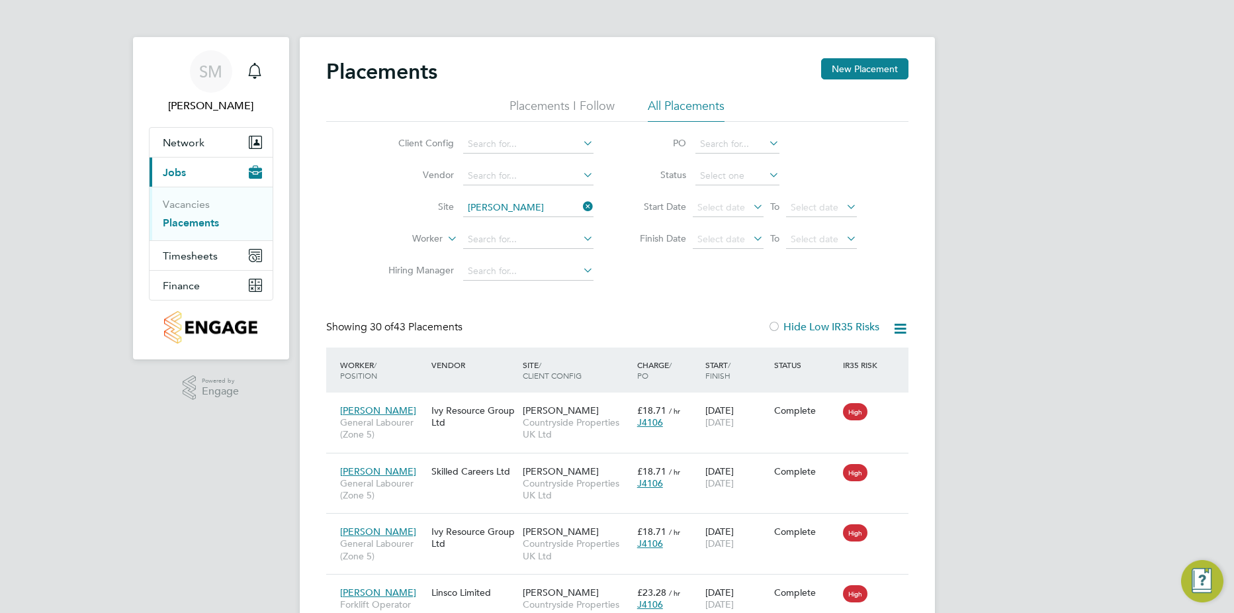
click at [901, 322] on icon at bounding box center [900, 328] width 17 height 17
click at [850, 357] on li "Download Placements Report" at bounding box center [834, 360] width 141 height 19
drag, startPoint x: 584, startPoint y: 202, endPoint x: 571, endPoint y: 204, distance: 12.9
click at [580, 202] on icon at bounding box center [580, 206] width 0 height 19
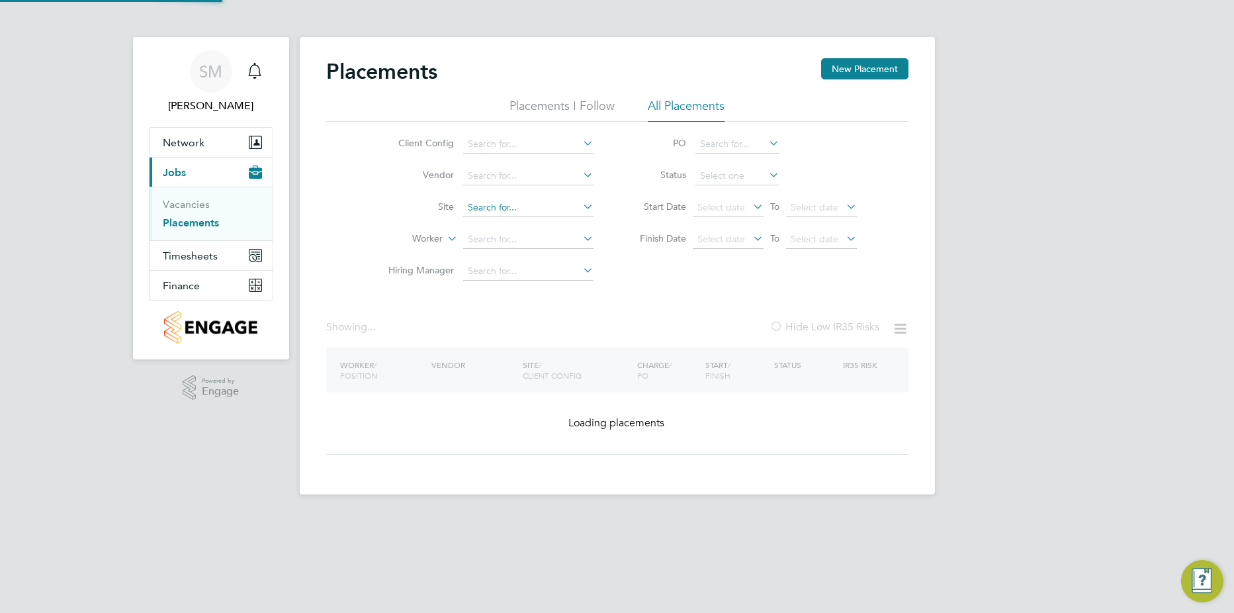
click at [555, 206] on input at bounding box center [528, 208] width 130 height 19
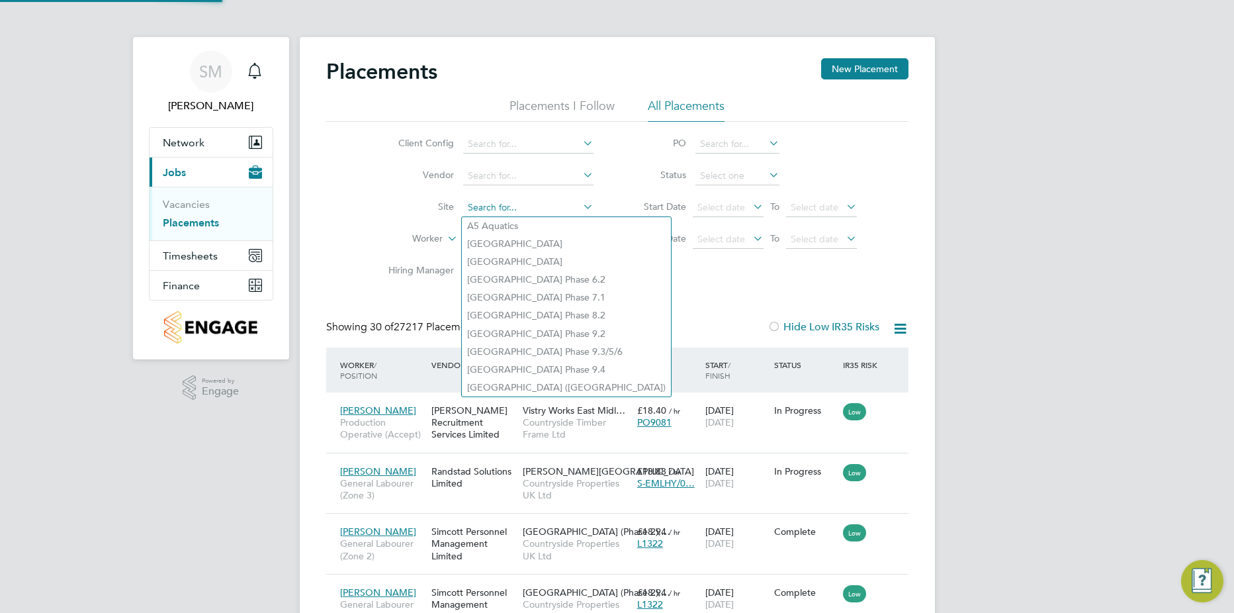
scroll to position [50, 115]
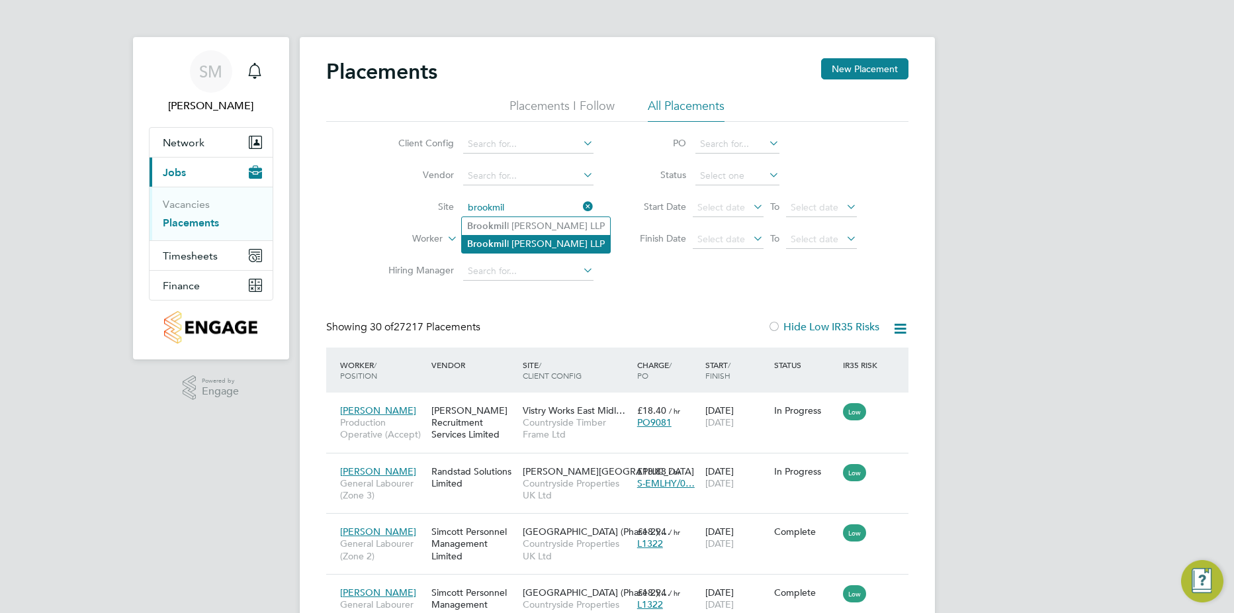
click at [527, 245] on li "Brookmil l [PERSON_NAME] LLP" at bounding box center [536, 244] width 148 height 18
type input "[GEOGRAPHIC_DATA][PERSON_NAME] LLP"
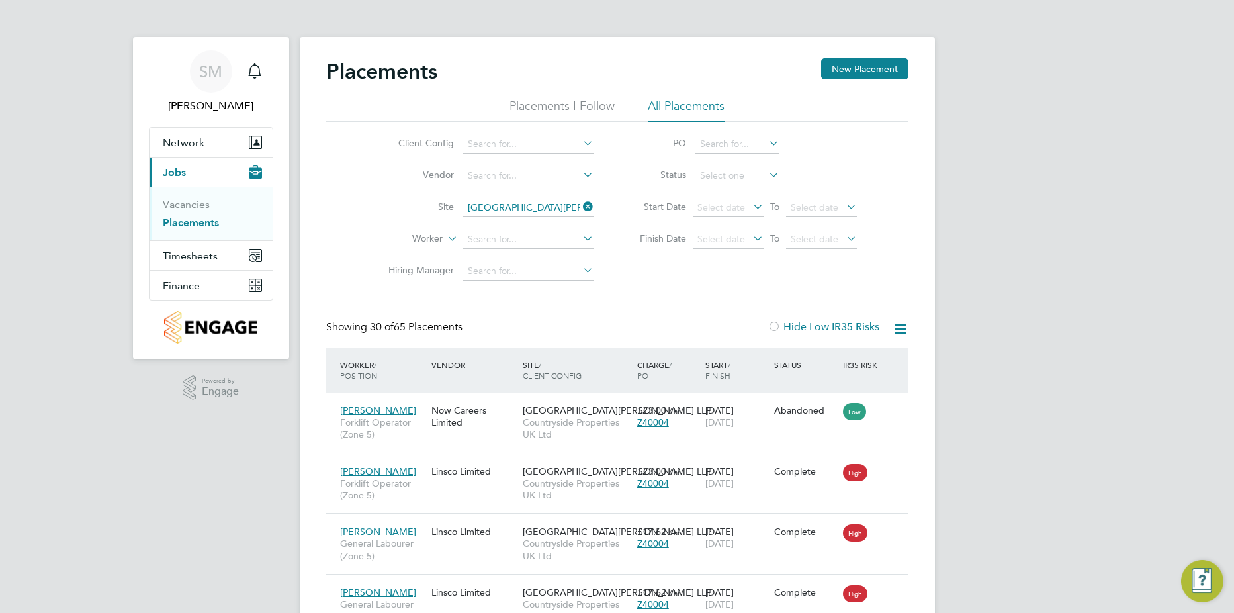
click at [899, 327] on icon at bounding box center [900, 328] width 17 height 17
click at [854, 357] on li "Download Placements Report" at bounding box center [834, 360] width 141 height 19
click at [901, 329] on icon at bounding box center [900, 328] width 17 height 17
click at [821, 366] on li "Download Placements Report" at bounding box center [834, 360] width 141 height 19
click at [580, 206] on icon at bounding box center [580, 206] width 0 height 19
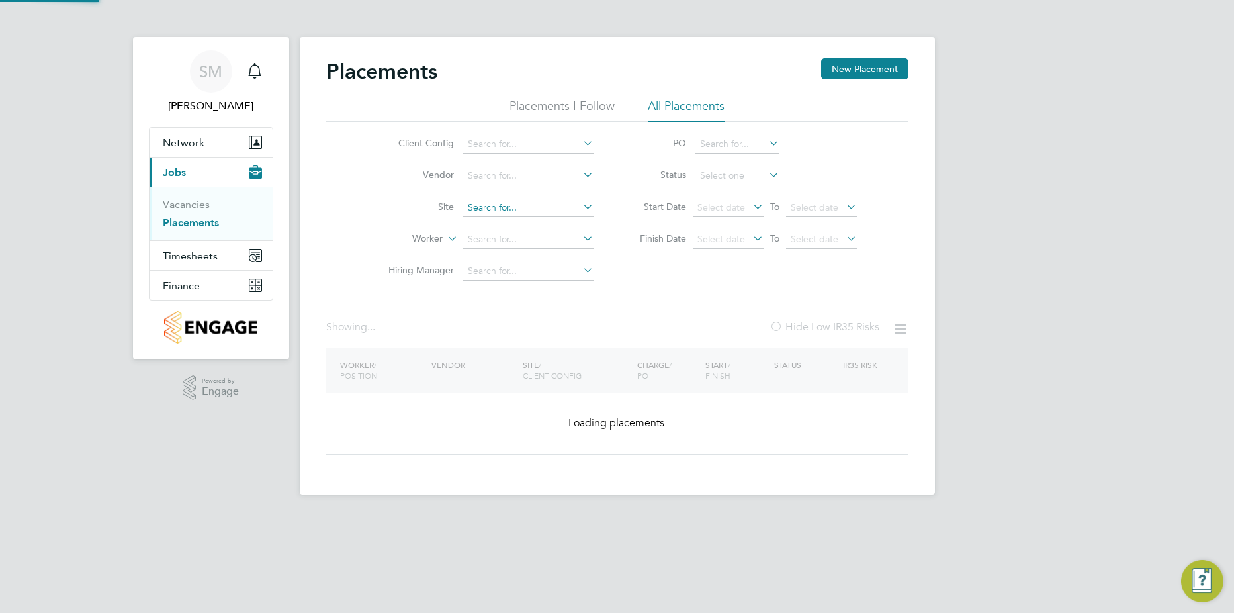
click at [539, 206] on input at bounding box center [528, 208] width 130 height 19
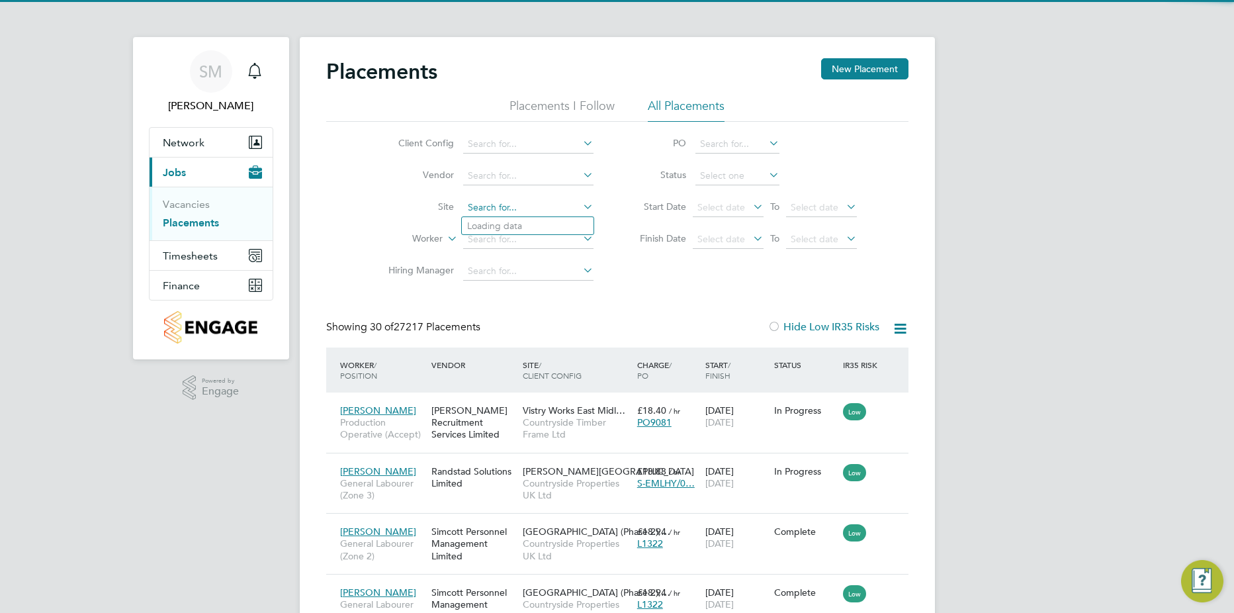
scroll to position [50, 115]
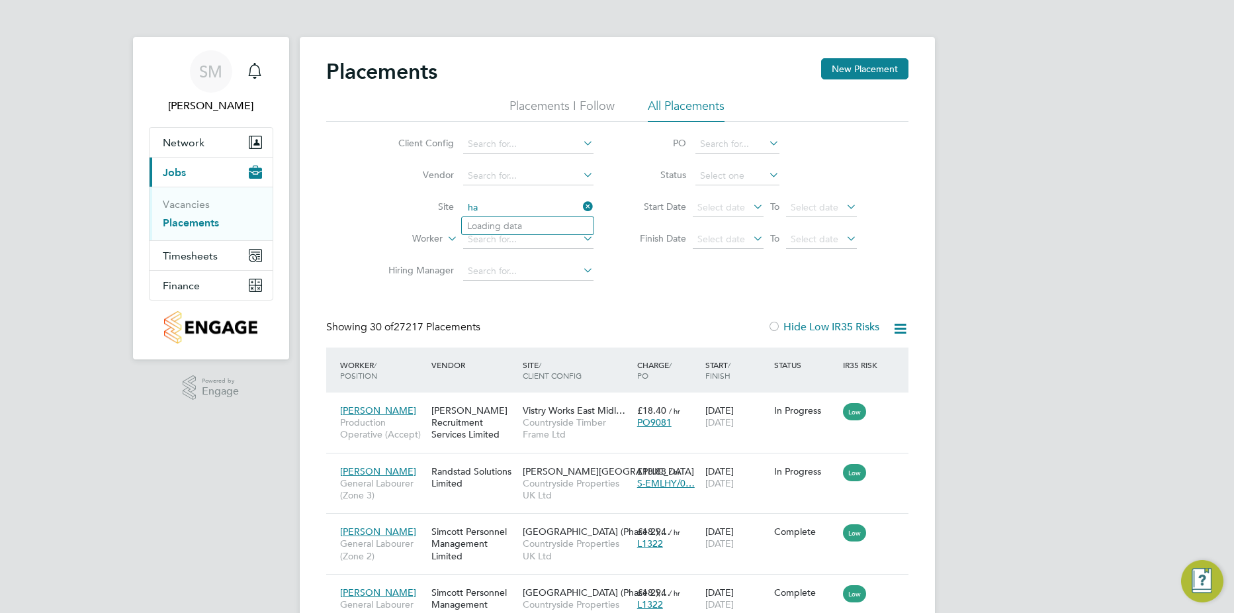
type input "h"
click at [528, 222] on li "[GEOGRAPHIC_DATA]" at bounding box center [528, 226] width 132 height 18
type input "[GEOGRAPHIC_DATA]"
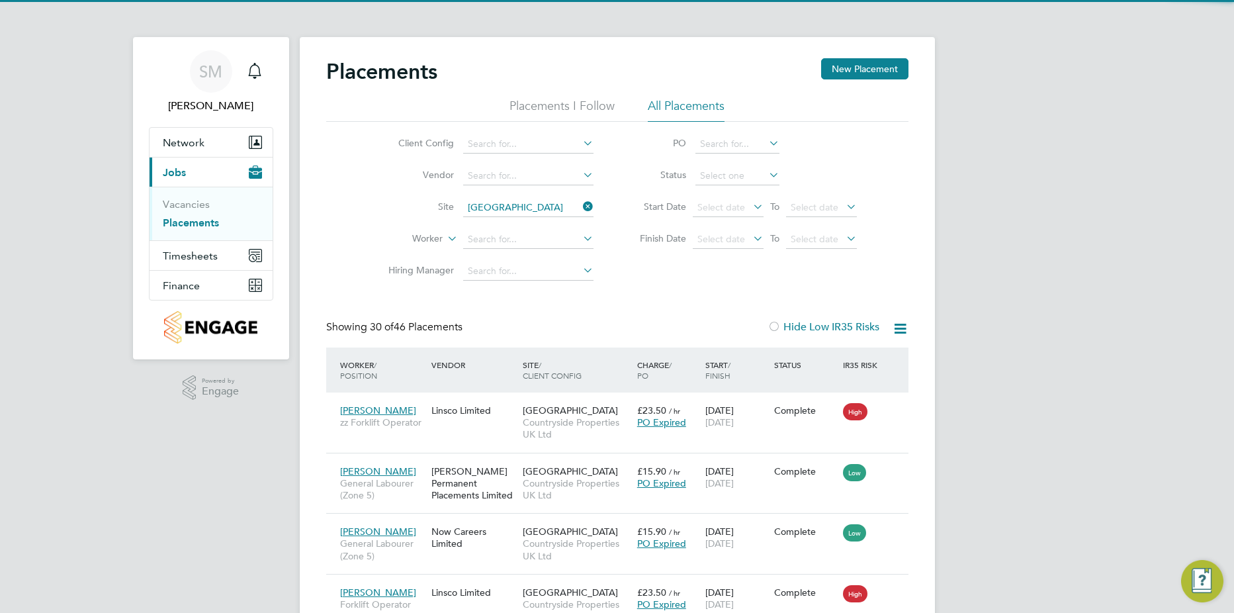
click at [895, 326] on icon at bounding box center [900, 328] width 17 height 17
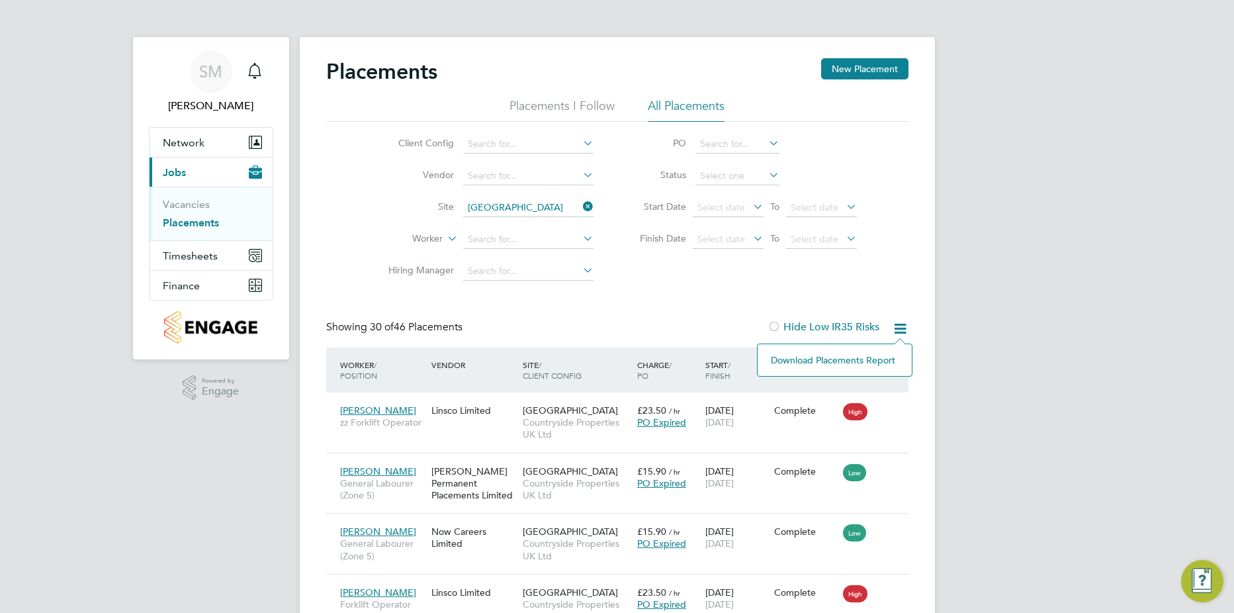
click at [857, 363] on li "Download Placements Report" at bounding box center [834, 360] width 141 height 19
click at [580, 204] on icon at bounding box center [580, 206] width 0 height 19
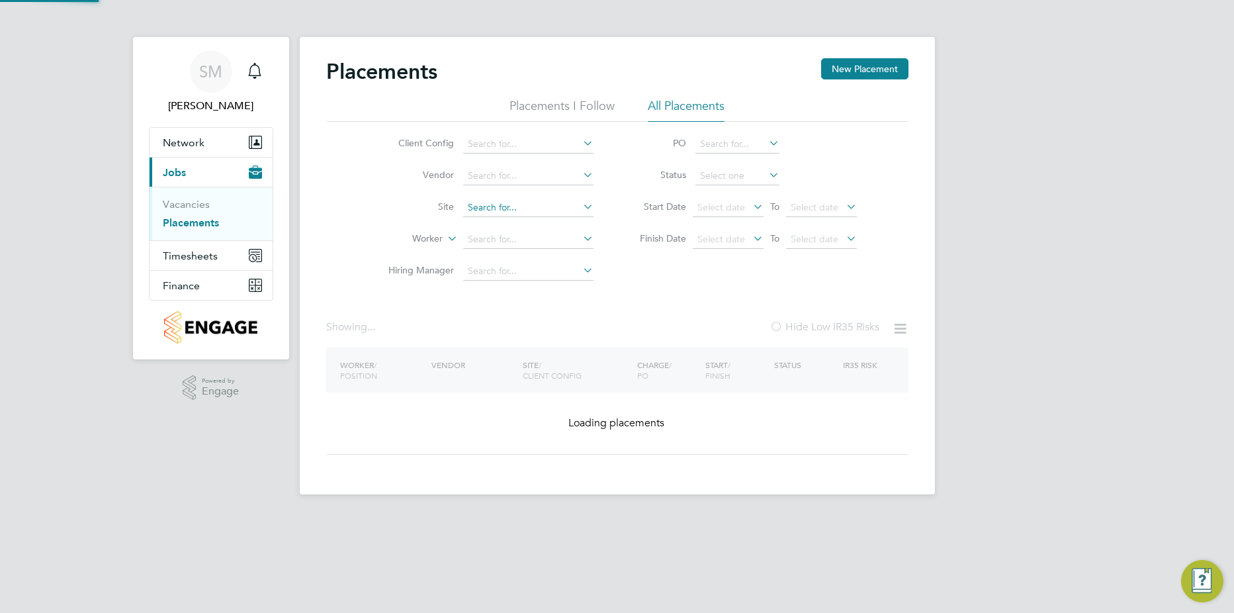
click at [549, 210] on input at bounding box center [528, 208] width 130 height 19
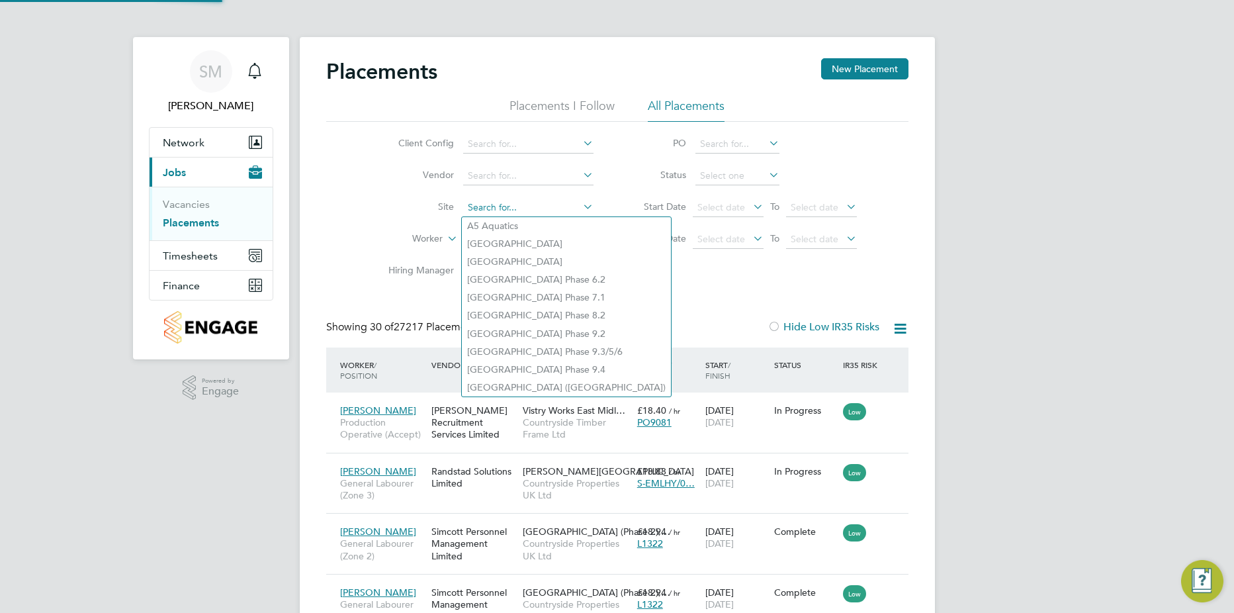
scroll to position [50, 115]
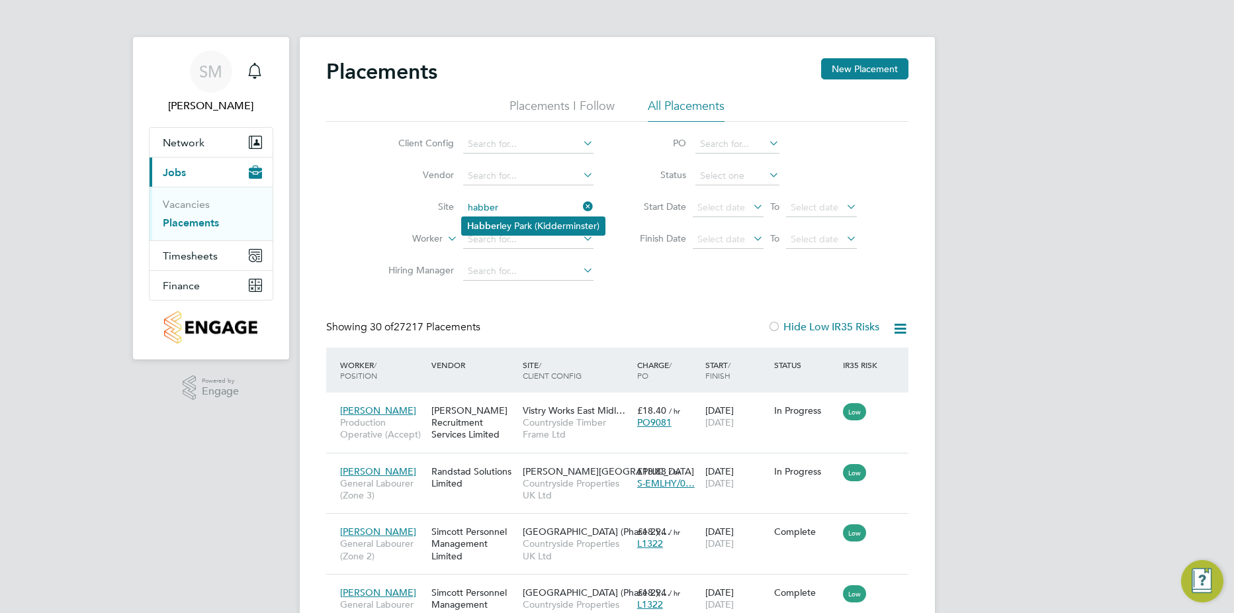
click at [520, 225] on li "Habber ley Park (Kidderminster)" at bounding box center [533, 226] width 143 height 18
type input "[GEOGRAPHIC_DATA] ([GEOGRAPHIC_DATA])"
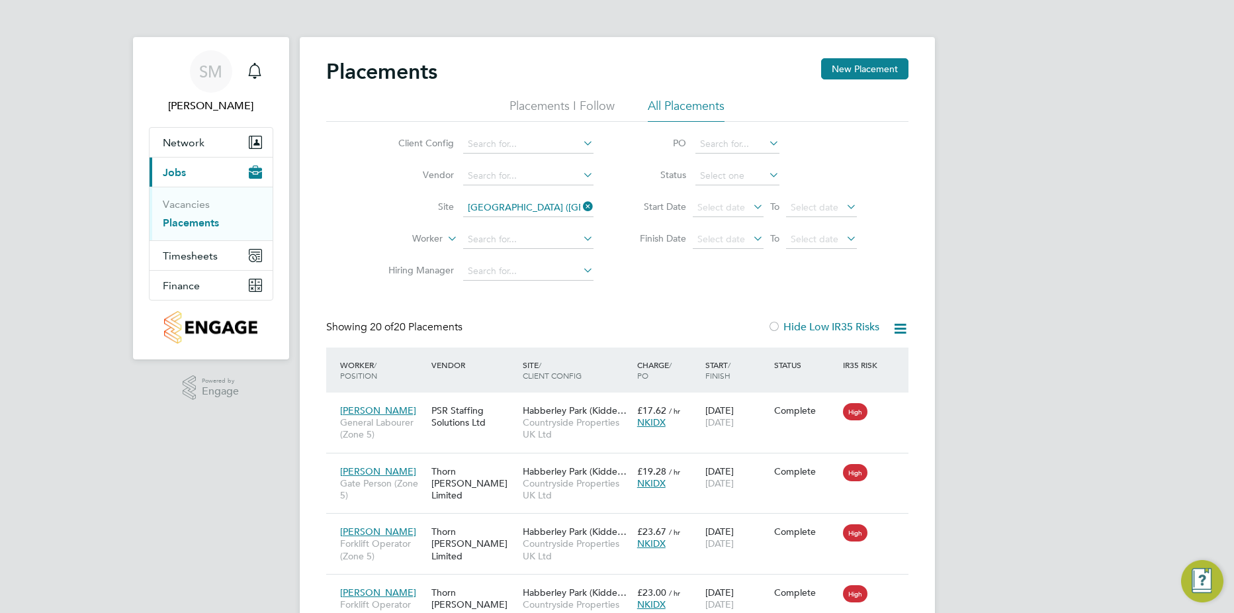
click at [901, 325] on icon at bounding box center [900, 328] width 17 height 17
click at [837, 352] on li "Download Placements Report" at bounding box center [834, 360] width 141 height 19
click at [580, 204] on icon at bounding box center [580, 206] width 0 height 19
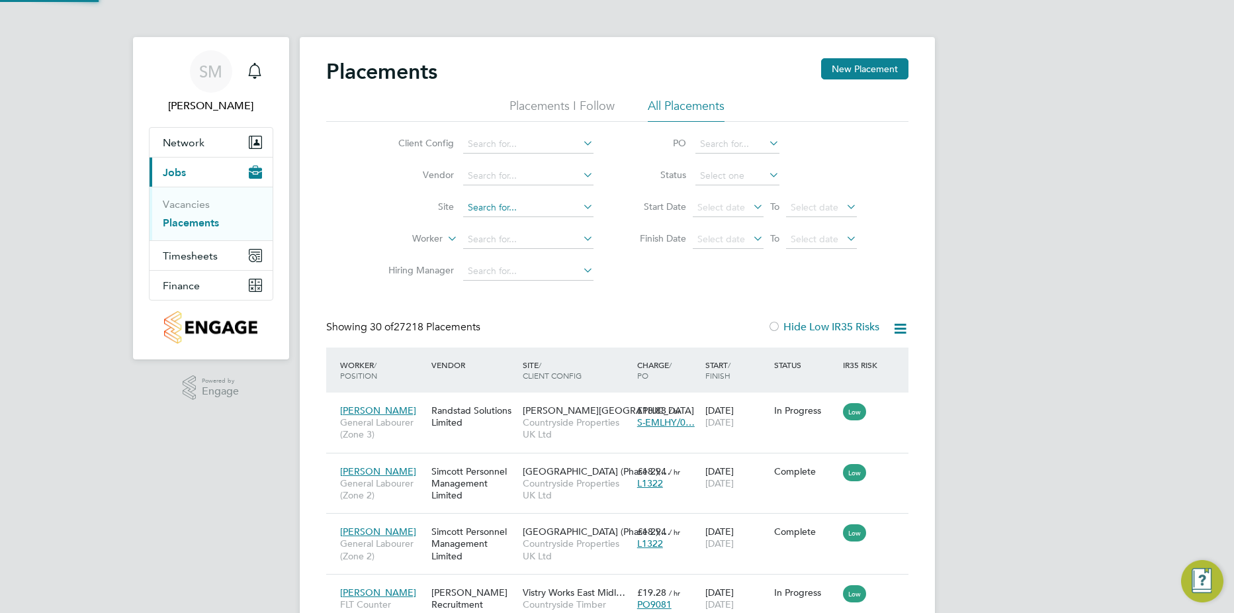
click at [555, 205] on input at bounding box center [528, 208] width 130 height 19
click at [543, 217] on li "Drakelo w [GEOGRAPHIC_DATA]" at bounding box center [537, 226] width 151 height 18
type input "Drakelow Riverside"
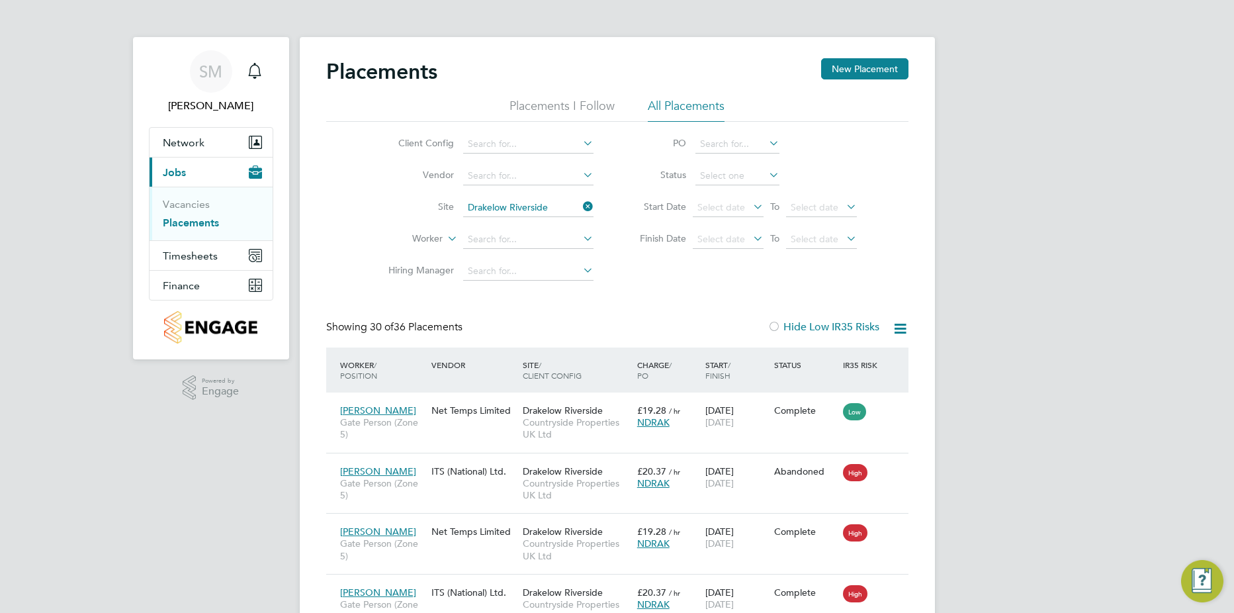
click at [894, 329] on icon at bounding box center [900, 328] width 17 height 17
click at [874, 356] on li "Download Placements Report" at bounding box center [834, 360] width 141 height 19
